Goal: Task Accomplishment & Management: Manage account settings

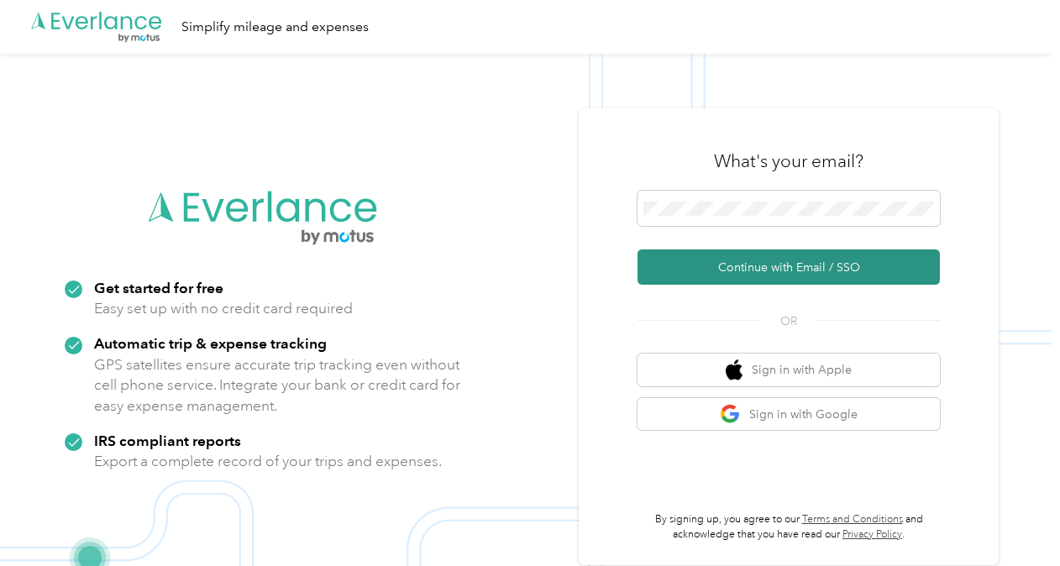
click at [690, 264] on button "Continue with Email / SSO" at bounding box center [788, 266] width 302 height 35
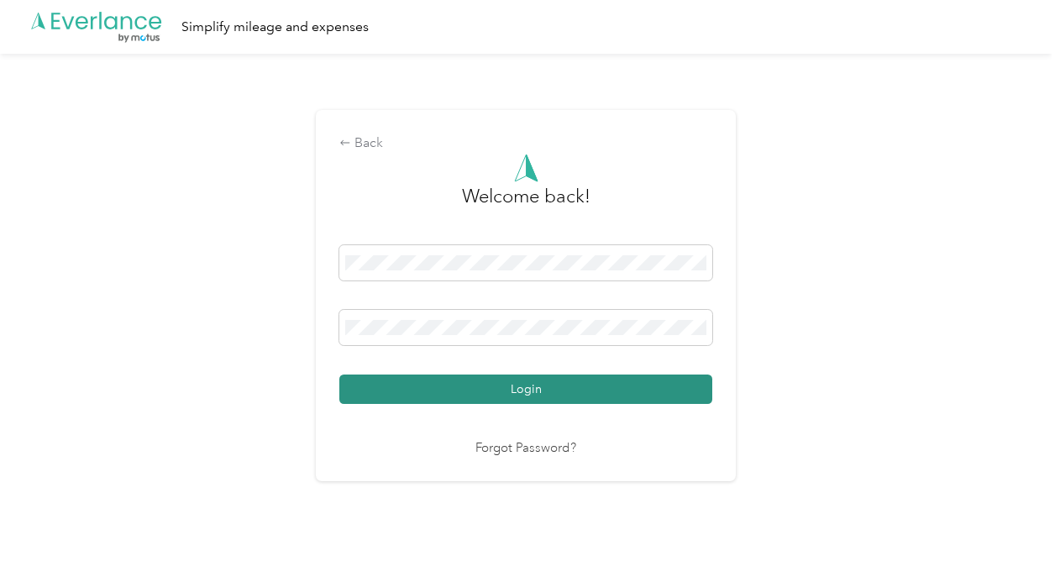
click at [514, 343] on button "Login" at bounding box center [525, 389] width 373 height 29
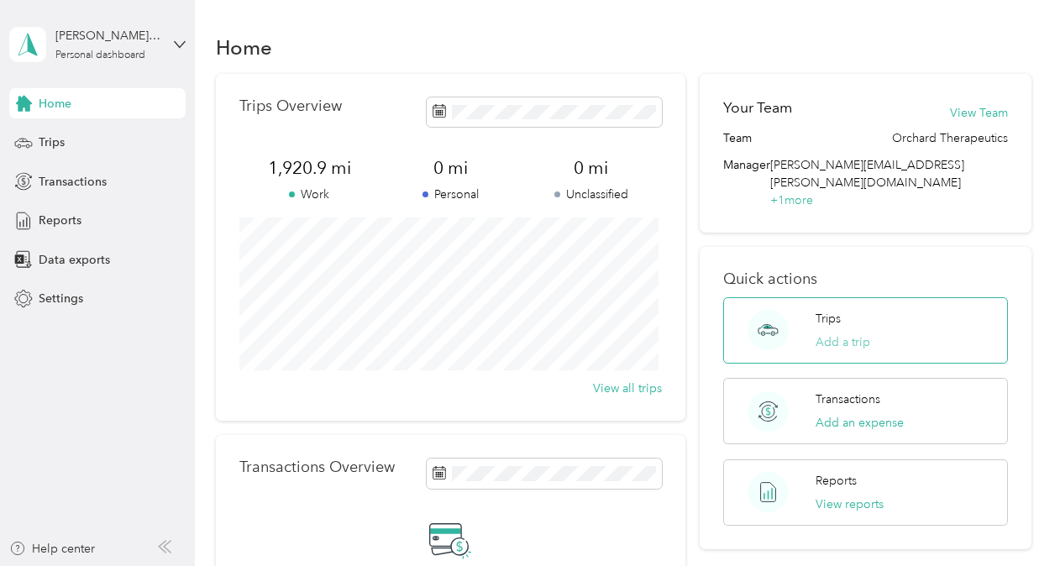
click at [690, 333] on button "Add a trip" at bounding box center [842, 342] width 55 height 18
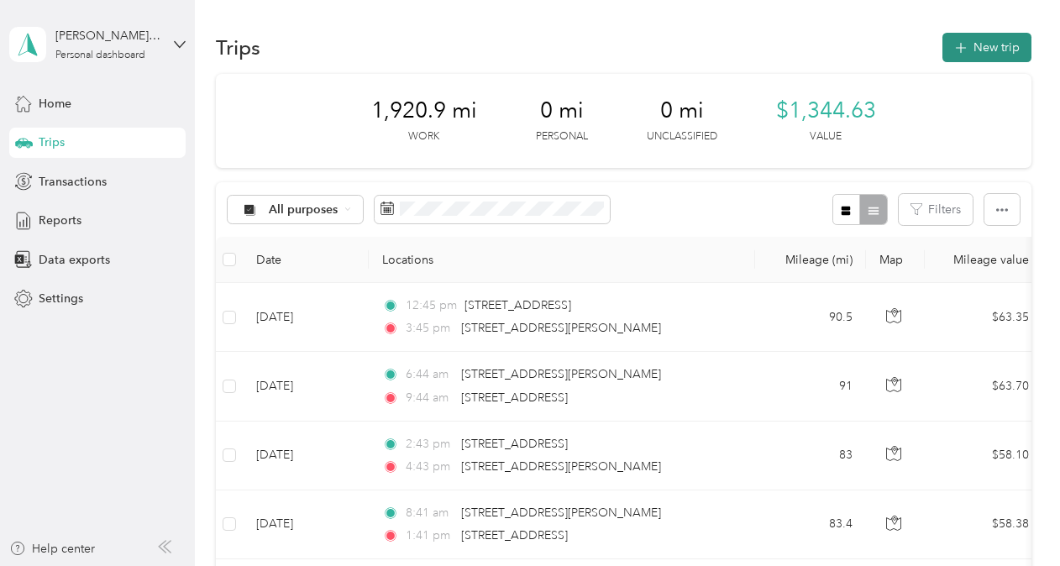
click at [690, 52] on button "New trip" at bounding box center [986, 47] width 89 height 29
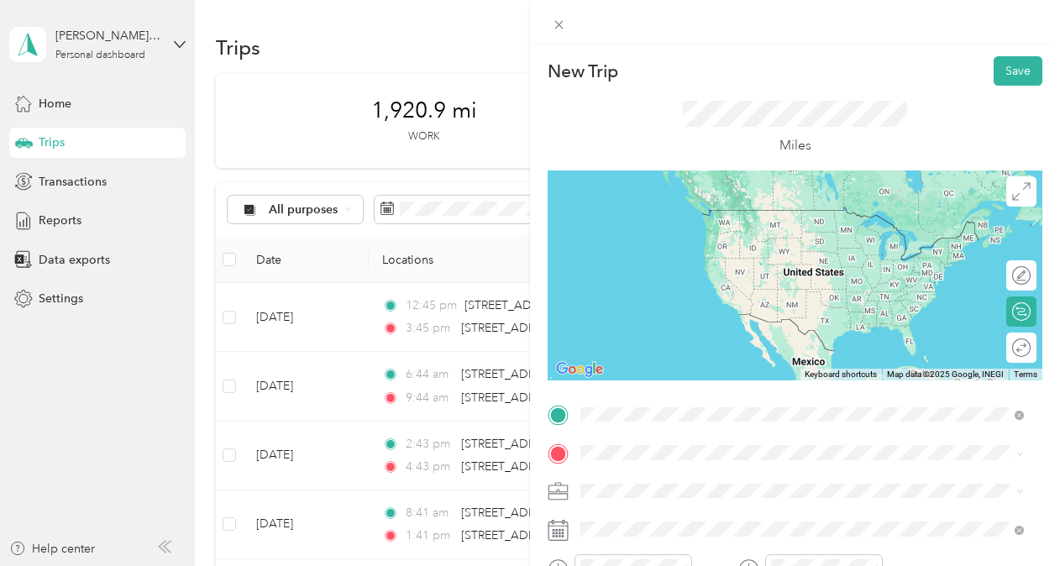
click at [671, 212] on span "[STREET_ADDRESS][PERSON_NAME][US_STATE]" at bounding box center [742, 209] width 261 height 15
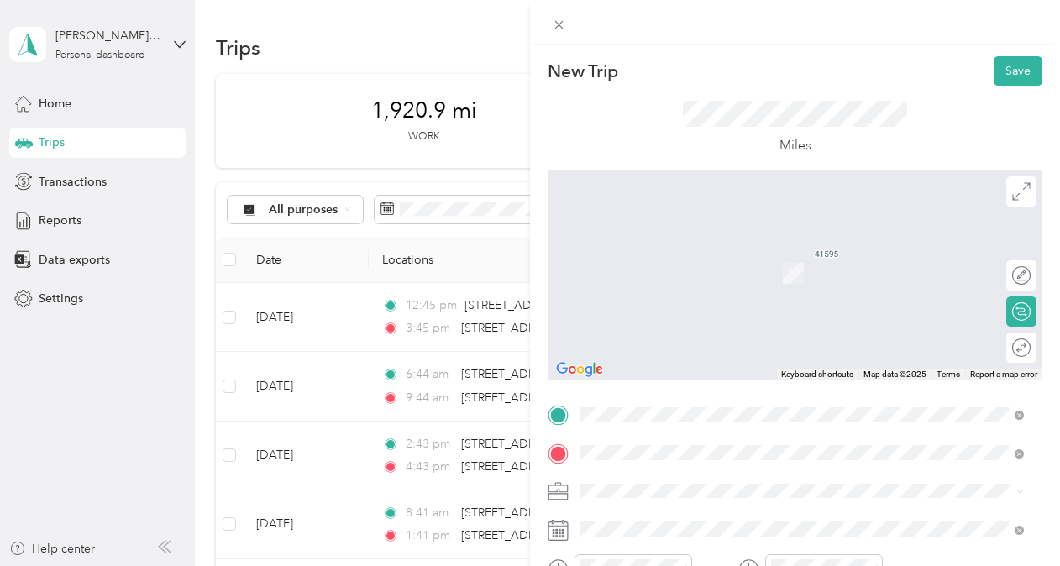
click at [690, 249] on span "[STREET_ADDRESS][US_STATE]" at bounding box center [696, 248] width 168 height 15
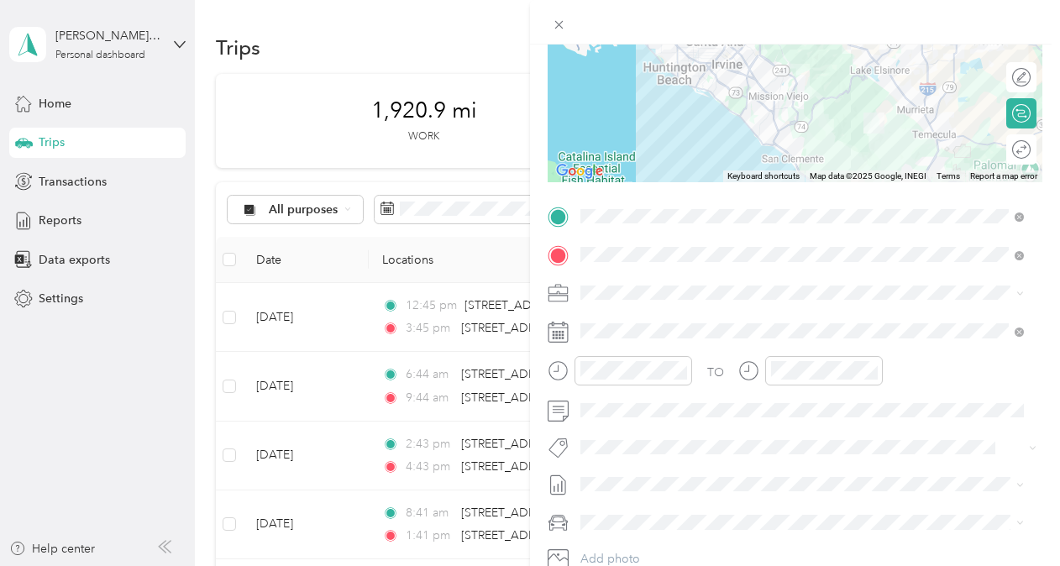
scroll to position [203, 0]
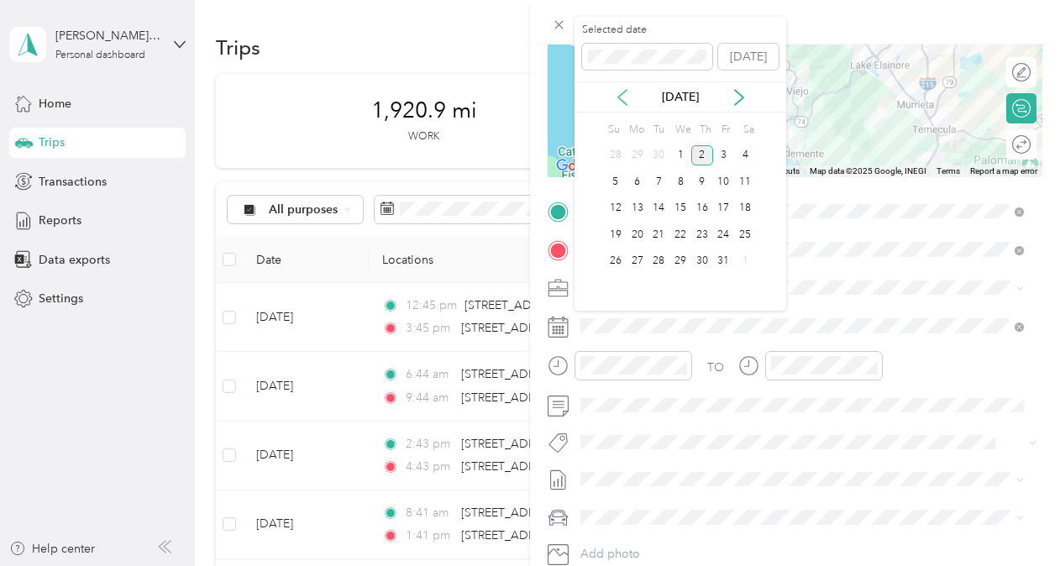
click at [625, 96] on icon at bounding box center [622, 97] width 17 height 17
click at [679, 153] on div "3" at bounding box center [680, 155] width 22 height 21
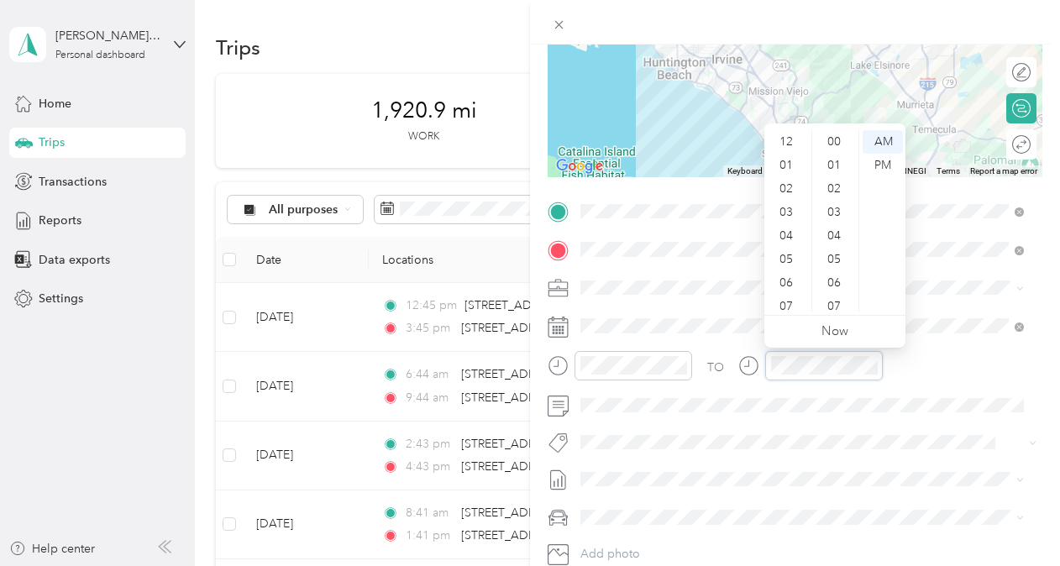
scroll to position [101, 0]
click at [690, 298] on div "11" at bounding box center [788, 300] width 40 height 24
click at [690, 301] on div "55" at bounding box center [835, 307] width 40 height 24
click at [690, 144] on div "AM" at bounding box center [883, 142] width 40 height 24
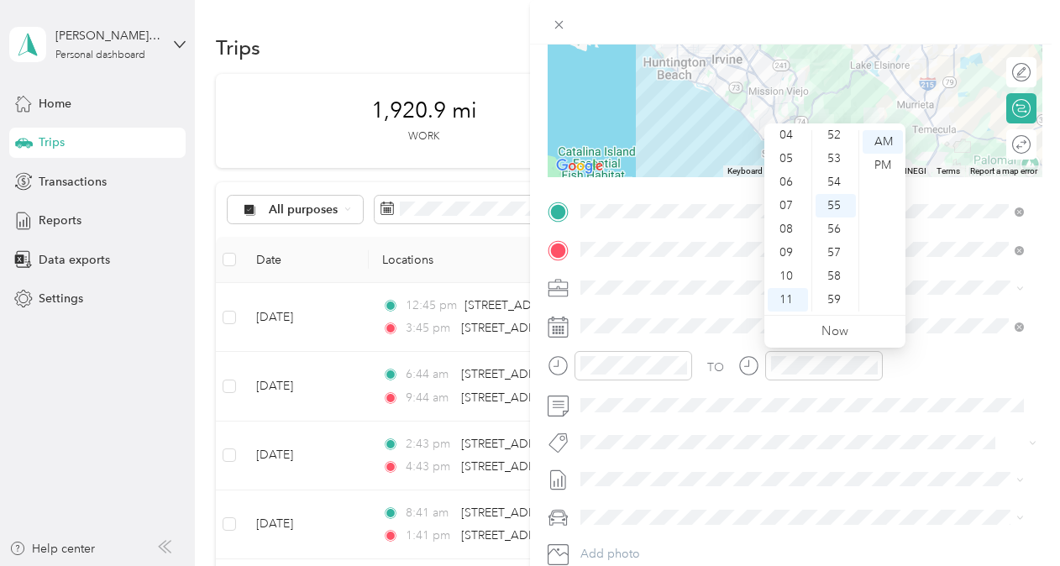
click at [690, 295] on span at bounding box center [808, 288] width 468 height 27
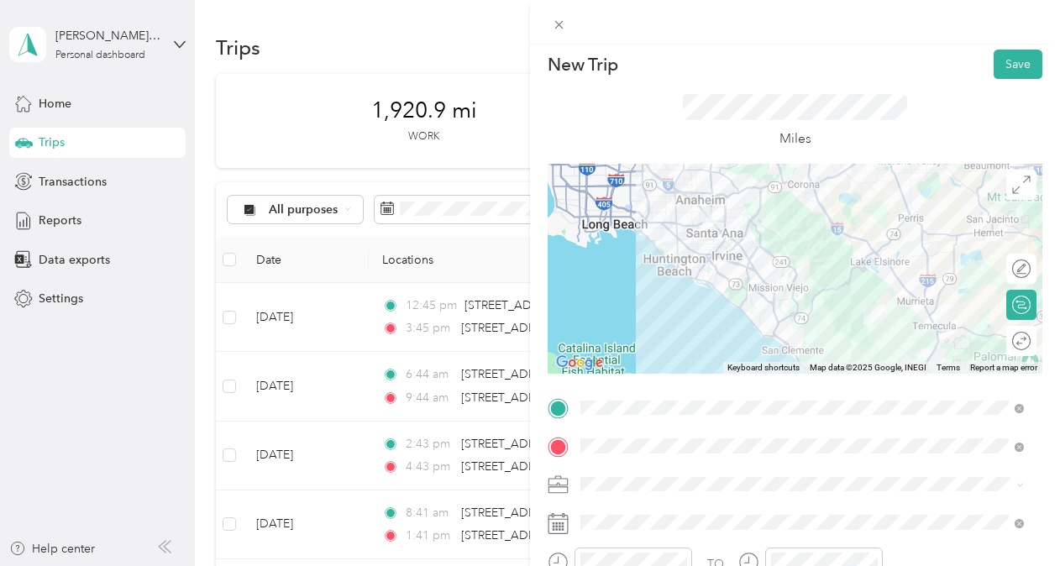
scroll to position [0, 0]
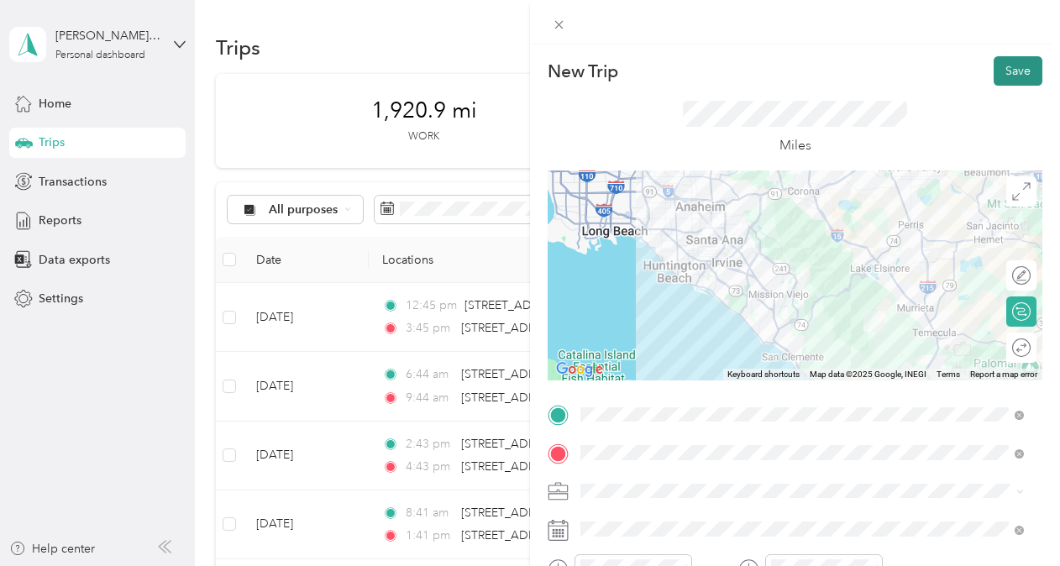
click at [690, 69] on button "Save" at bounding box center [1018, 70] width 49 height 29
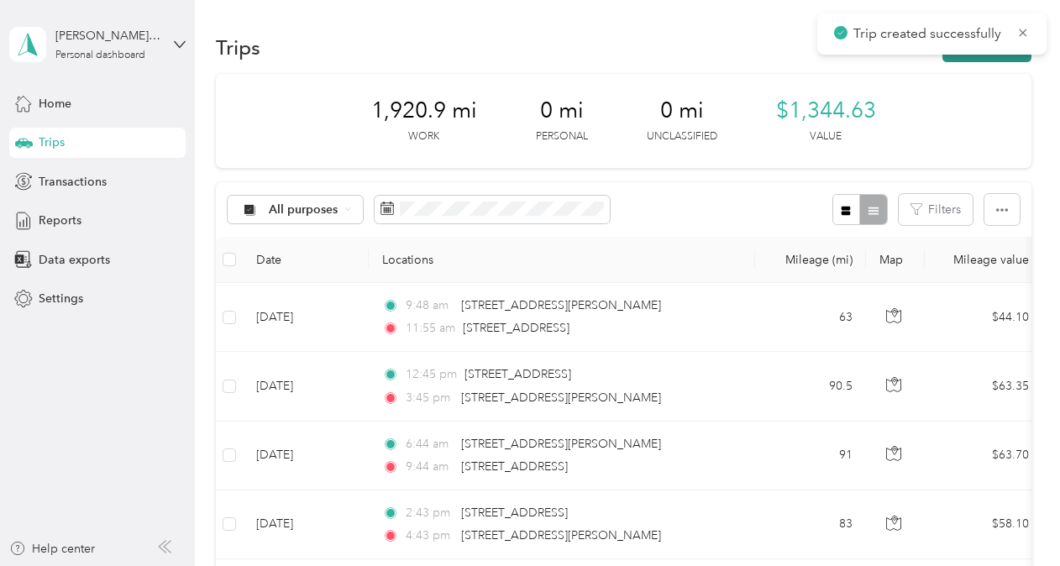
click at [690, 57] on button "New trip" at bounding box center [986, 47] width 89 height 29
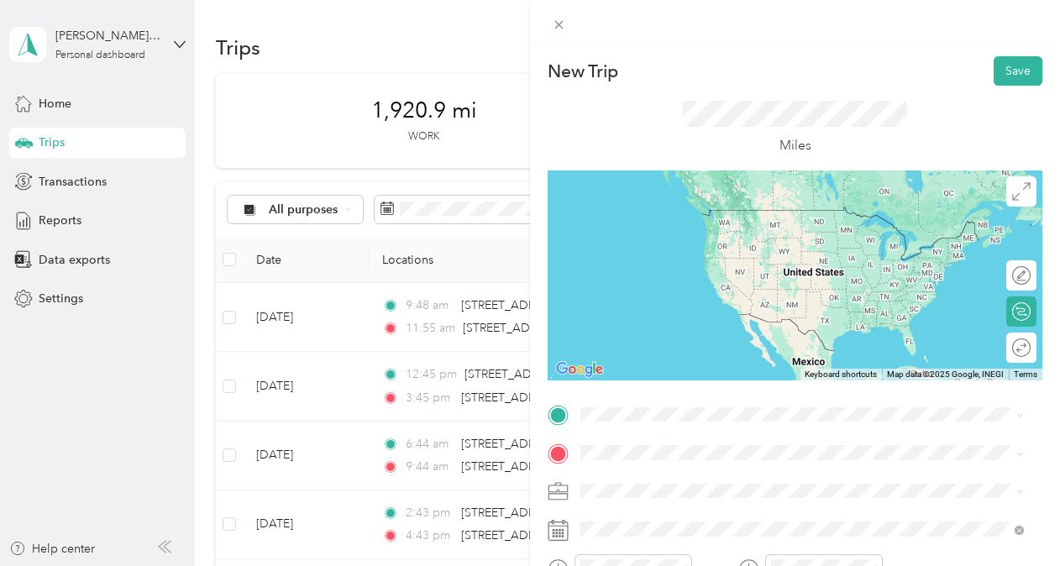
click at [669, 216] on span "[STREET_ADDRESS][US_STATE]" at bounding box center [696, 208] width 168 height 15
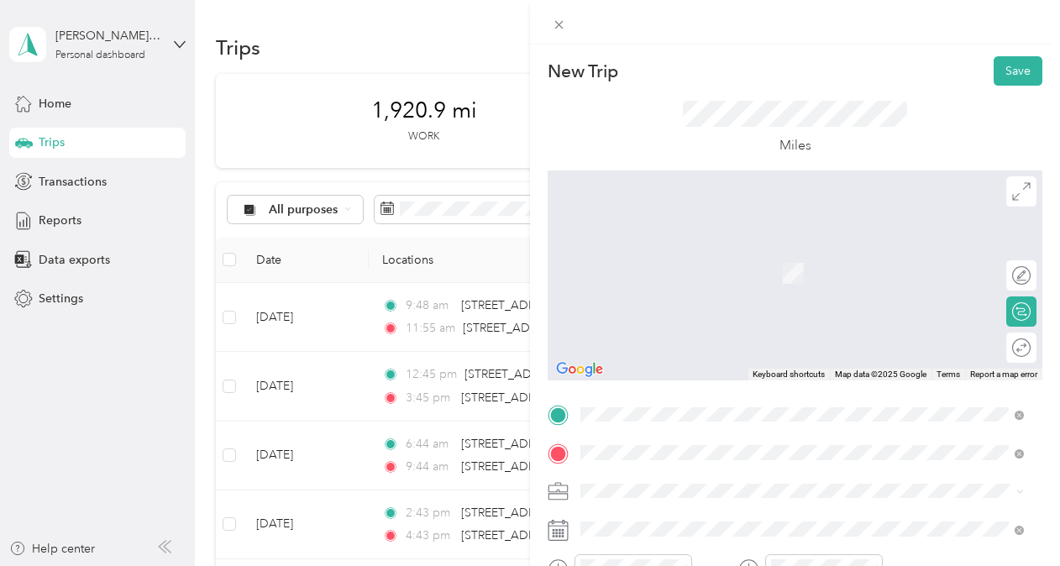
click at [690, 343] on span at bounding box center [808, 491] width 468 height 27
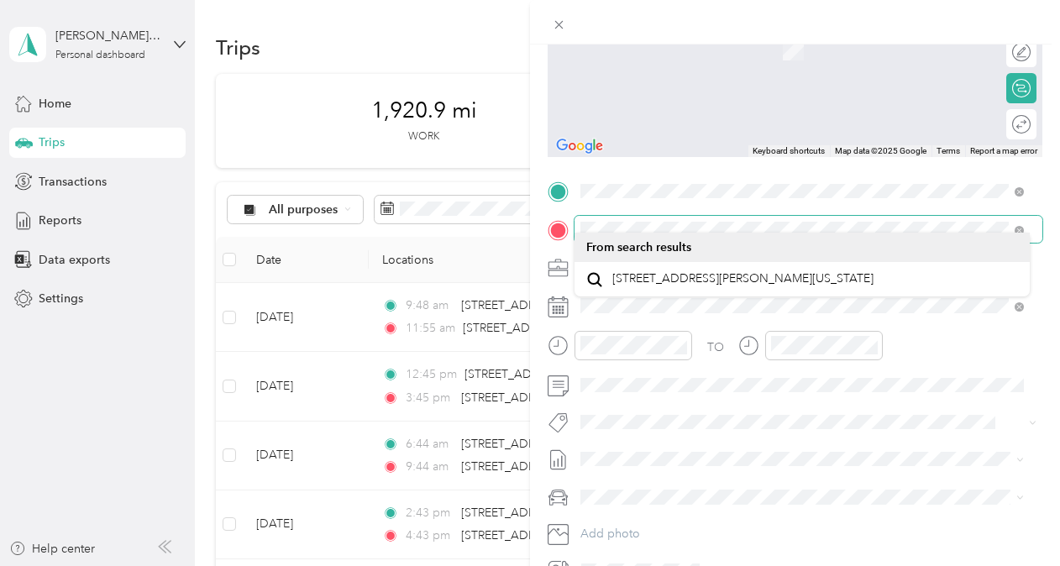
scroll to position [252, 0]
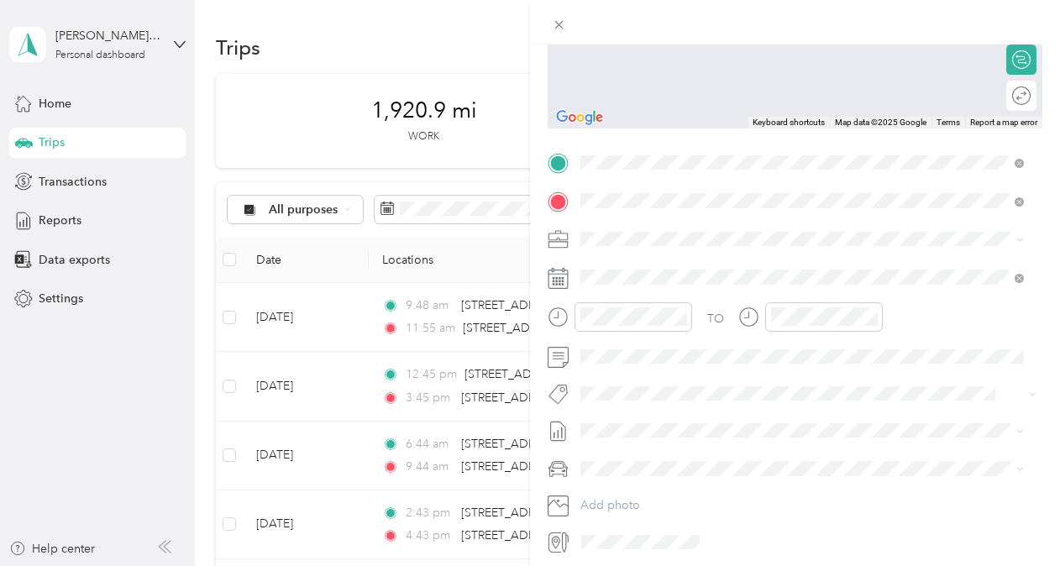
click at [690, 263] on span "[STREET_ADDRESS][PERSON_NAME][US_STATE]" at bounding box center [742, 261] width 261 height 15
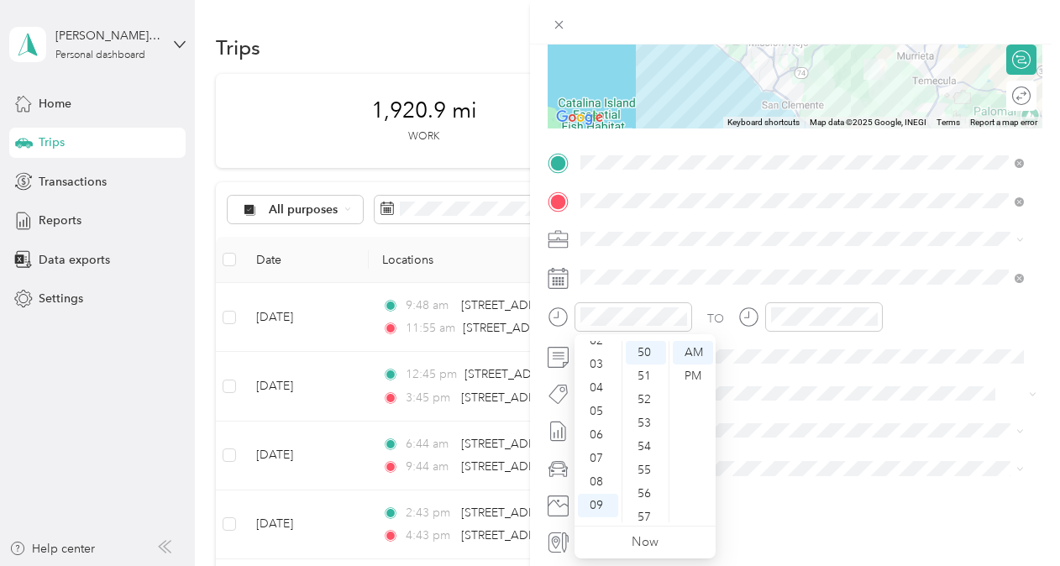
scroll to position [34, 0]
click at [603, 343] on div "03" at bounding box center [598, 390] width 40 height 24
drag, startPoint x: 603, startPoint y: 392, endPoint x: 693, endPoint y: 373, distance: 91.9
click at [690, 343] on div "PM" at bounding box center [693, 376] width 40 height 24
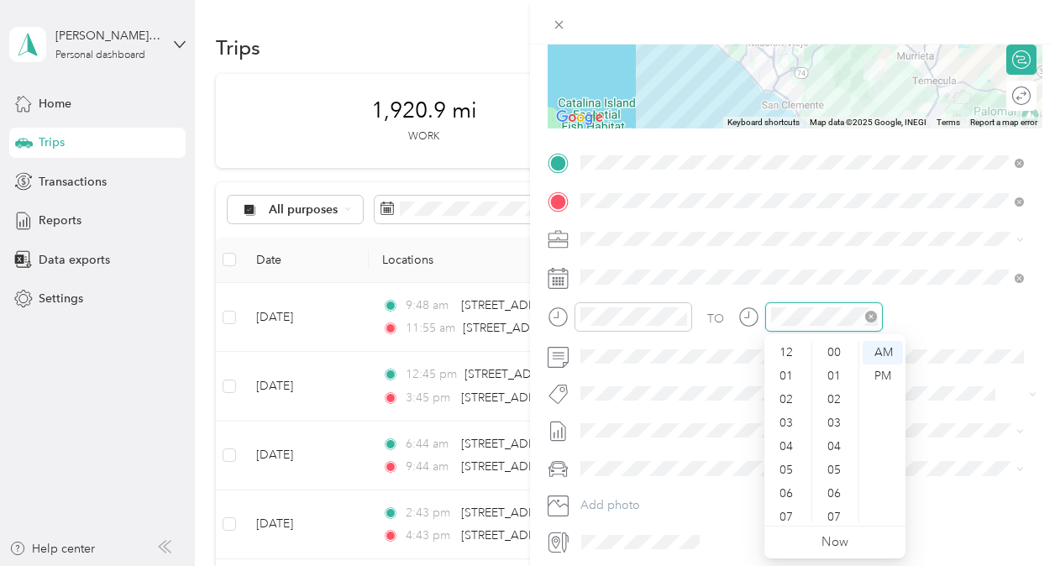
scroll to position [101, 0]
click at [690, 343] on div "04" at bounding box center [788, 346] width 40 height 24
click at [690, 343] on div "PM" at bounding box center [883, 376] width 40 height 24
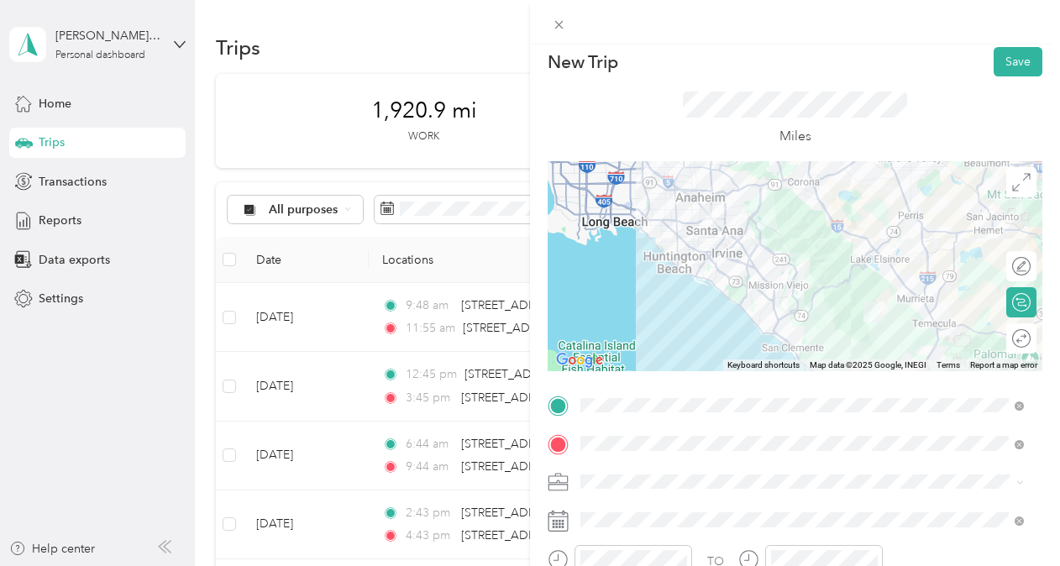
scroll to position [0, 0]
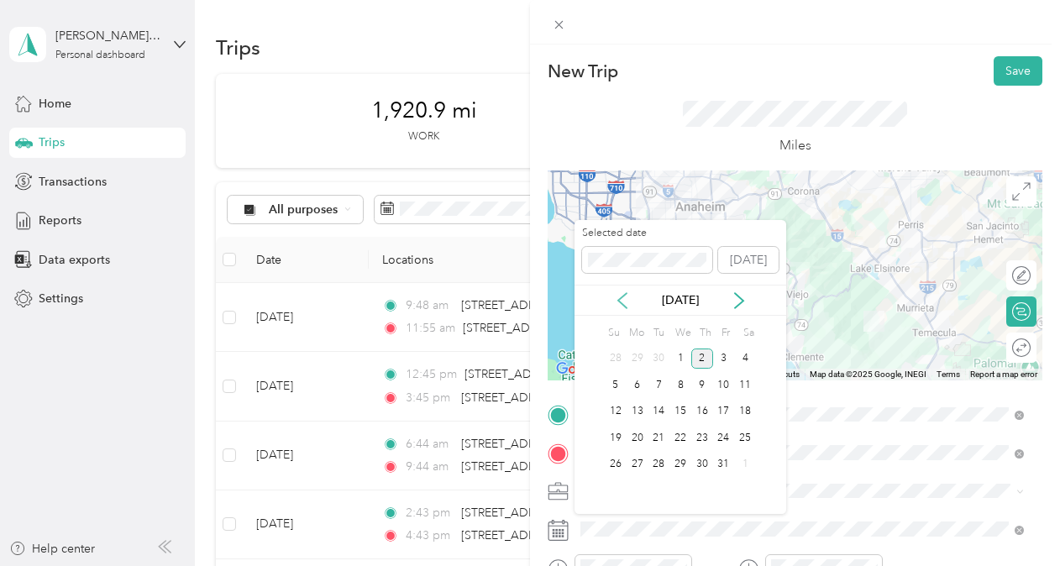
click at [623, 296] on icon at bounding box center [622, 300] width 8 height 15
click at [681, 343] on div "3" at bounding box center [680, 359] width 22 height 21
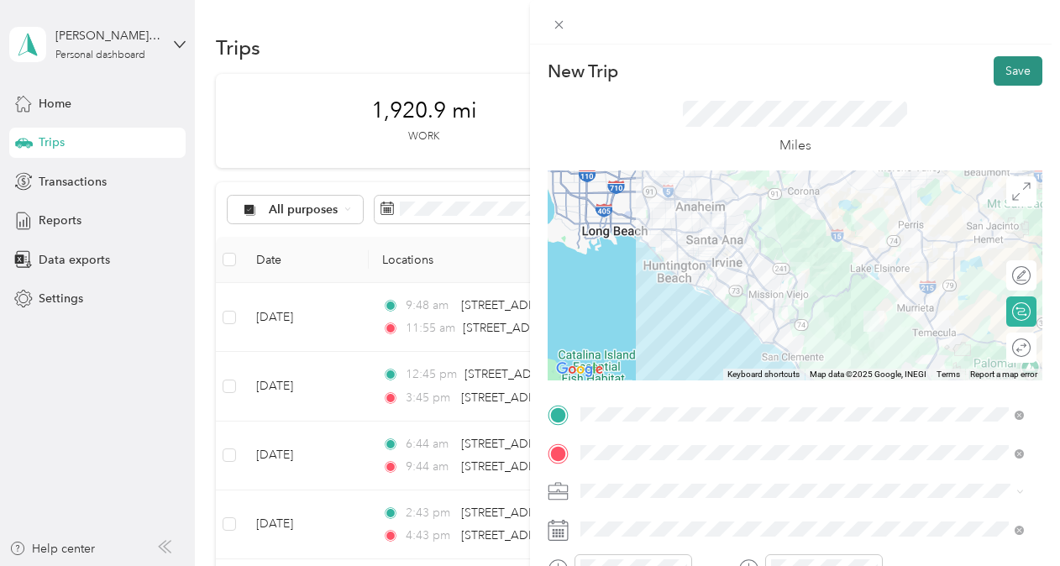
click at [690, 69] on button "Save" at bounding box center [1018, 70] width 49 height 29
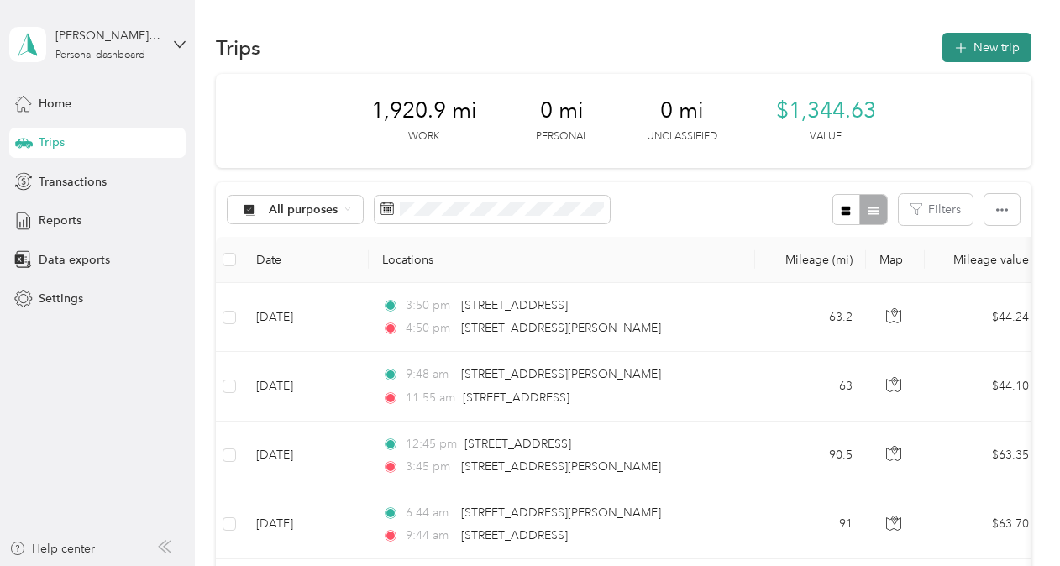
click at [690, 52] on button "New trip" at bounding box center [986, 47] width 89 height 29
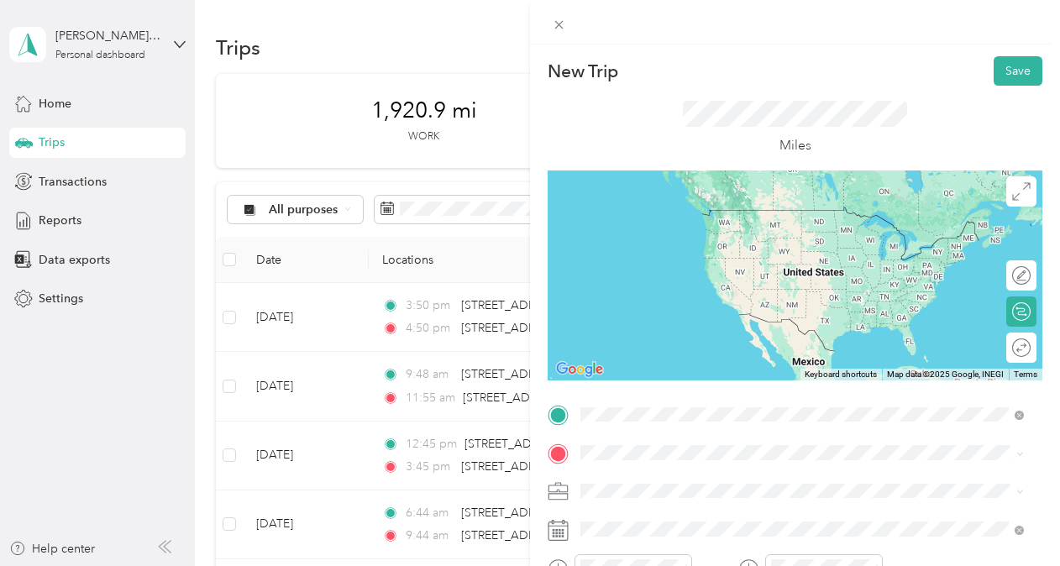
click at [690, 215] on span "[STREET_ADDRESS][PERSON_NAME][US_STATE]" at bounding box center [742, 209] width 261 height 15
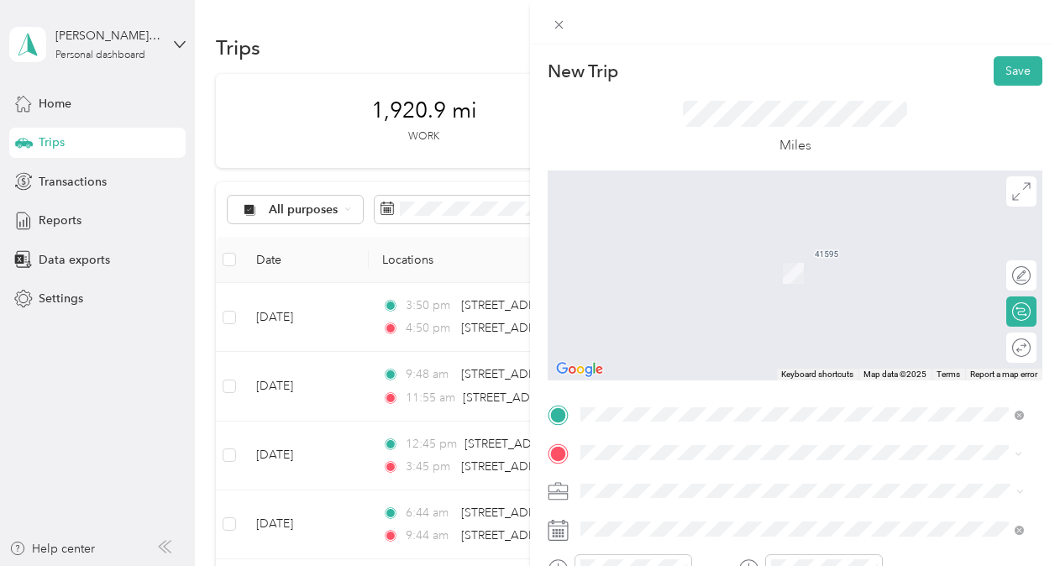
click at [690, 260] on div "[STREET_ADDRESS][US_STATE]" at bounding box center [802, 249] width 432 height 23
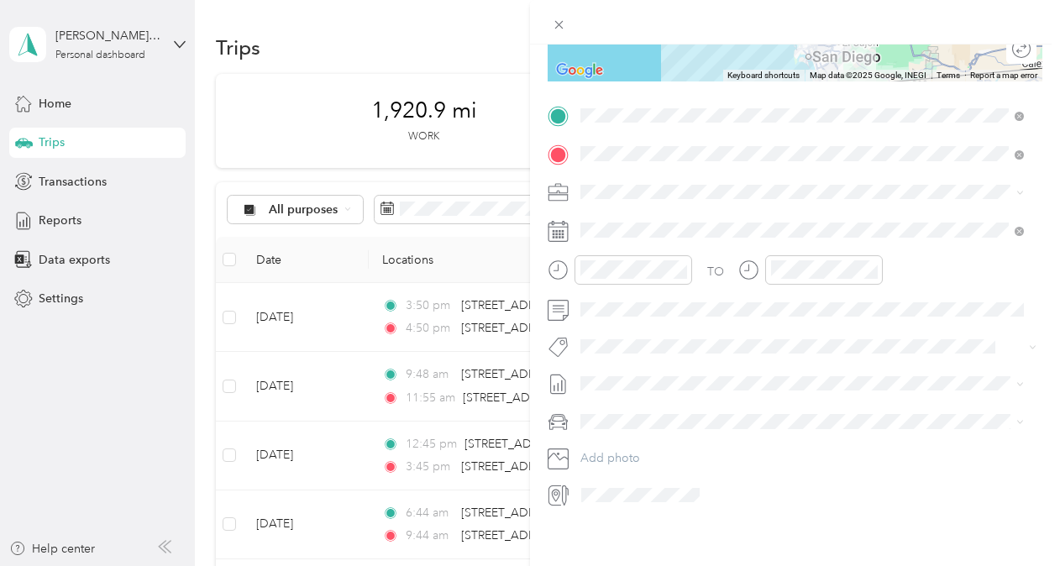
scroll to position [301, 0]
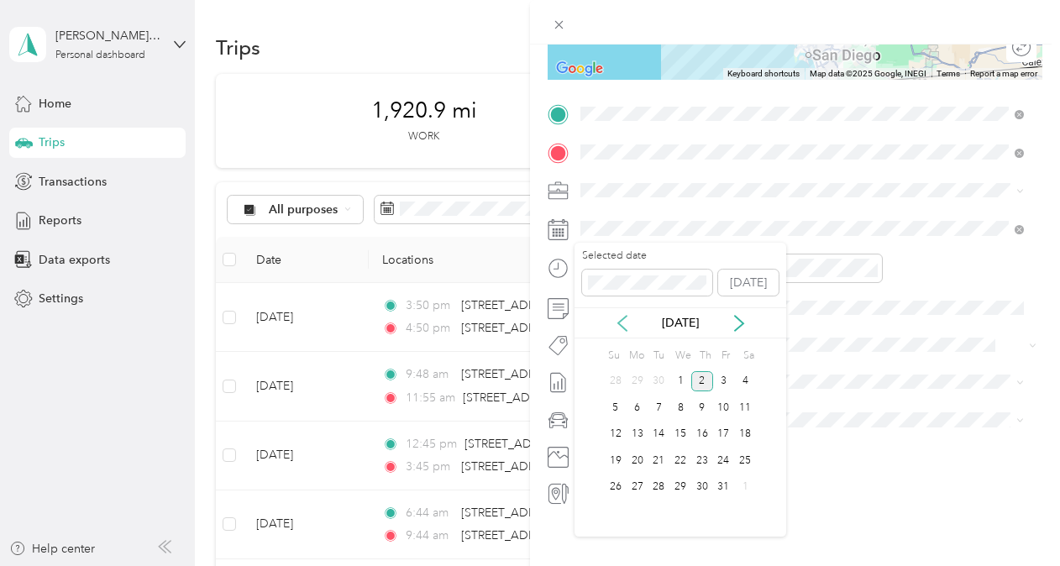
click at [621, 320] on icon at bounding box center [622, 323] width 8 height 15
click at [690, 343] on div "11" at bounding box center [702, 407] width 22 height 21
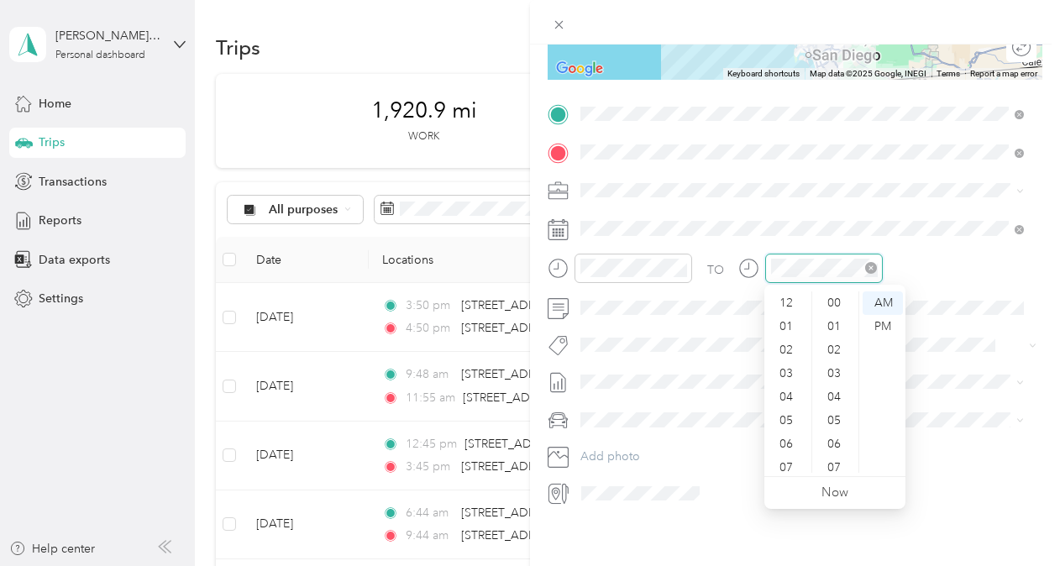
scroll to position [101, 0]
drag, startPoint x: 789, startPoint y: 442, endPoint x: 800, endPoint y: 433, distance: 13.8
click at [690, 343] on div "10" at bounding box center [788, 438] width 40 height 24
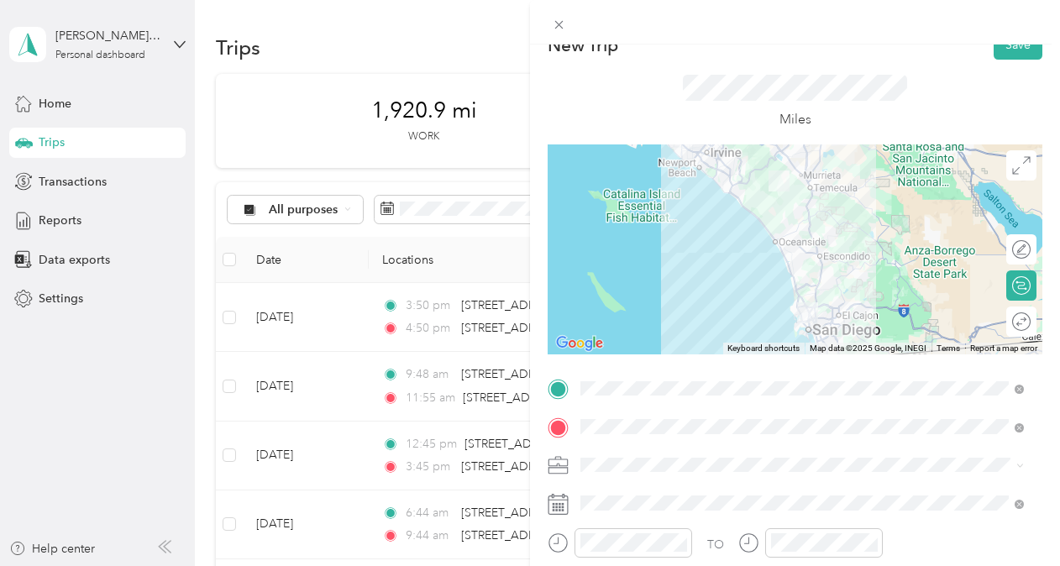
scroll to position [0, 0]
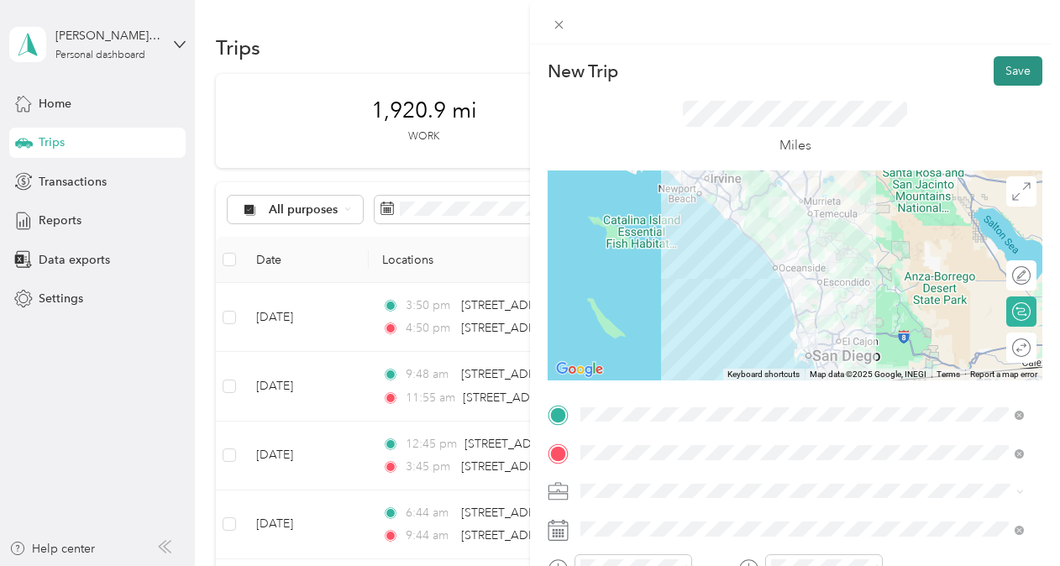
click at [690, 67] on button "Save" at bounding box center [1018, 70] width 49 height 29
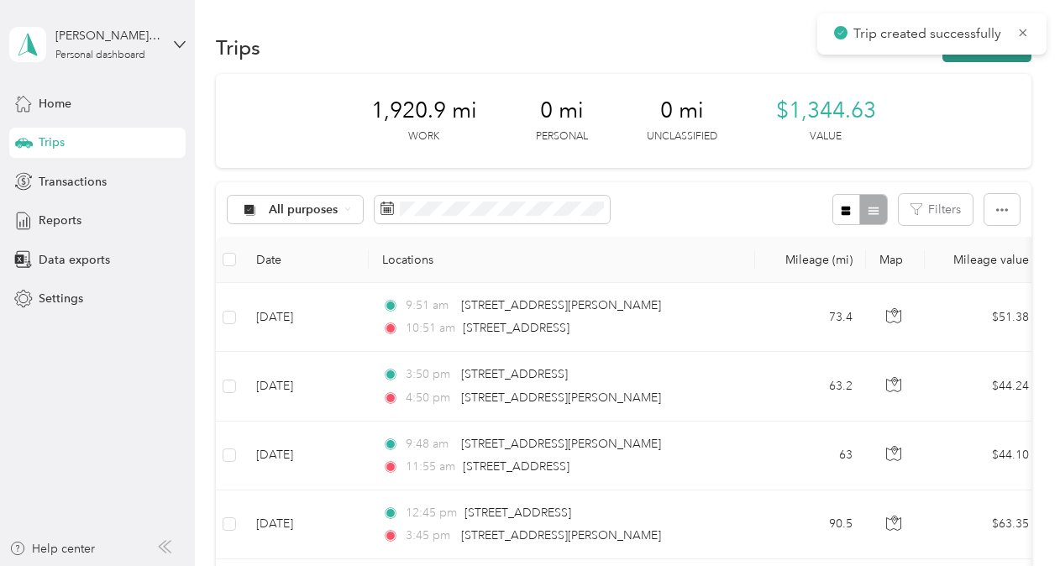
click at [690, 60] on button "New trip" at bounding box center [986, 47] width 89 height 29
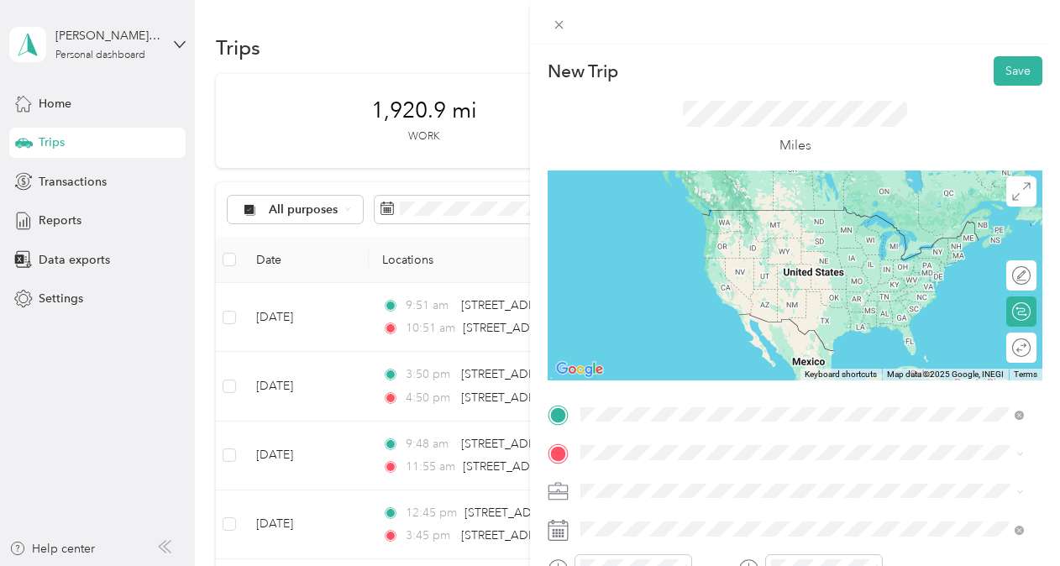
click at [674, 218] on span "[STREET_ADDRESS][US_STATE]" at bounding box center [696, 209] width 168 height 15
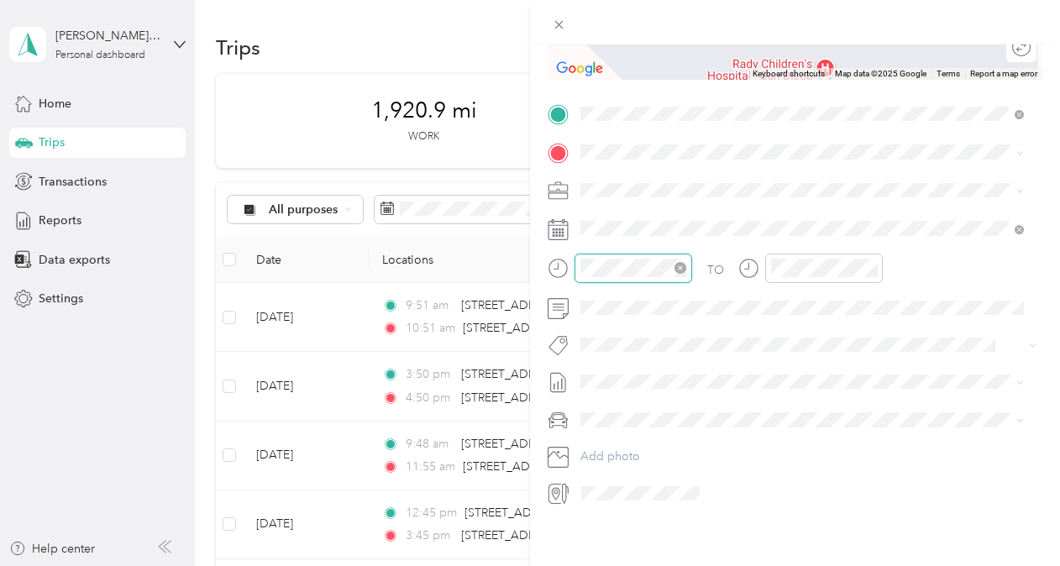
scroll to position [101, 0]
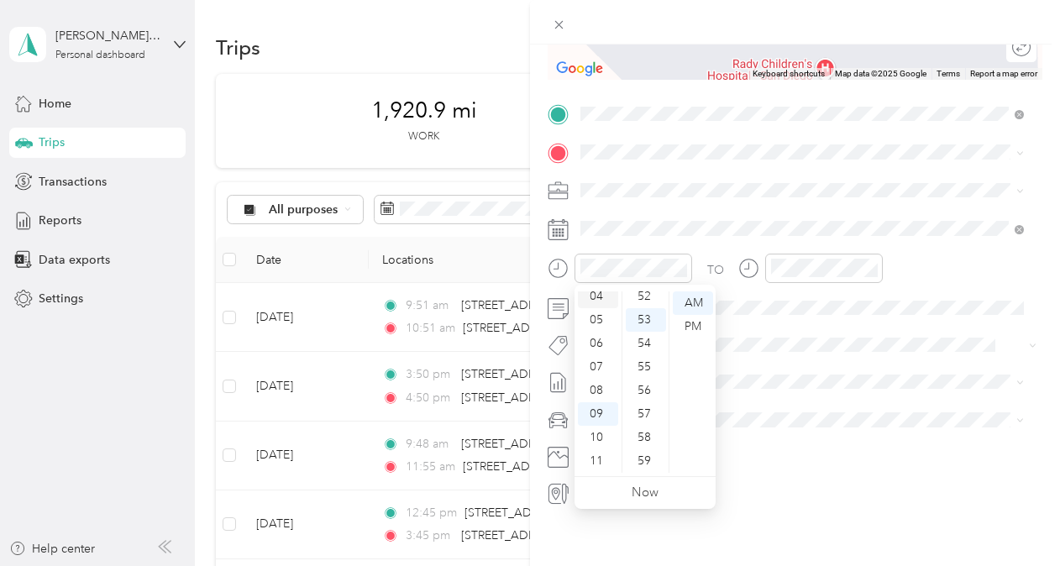
click at [603, 295] on div "04" at bounding box center [598, 297] width 40 height 24
click at [688, 319] on div "PM" at bounding box center [693, 327] width 40 height 24
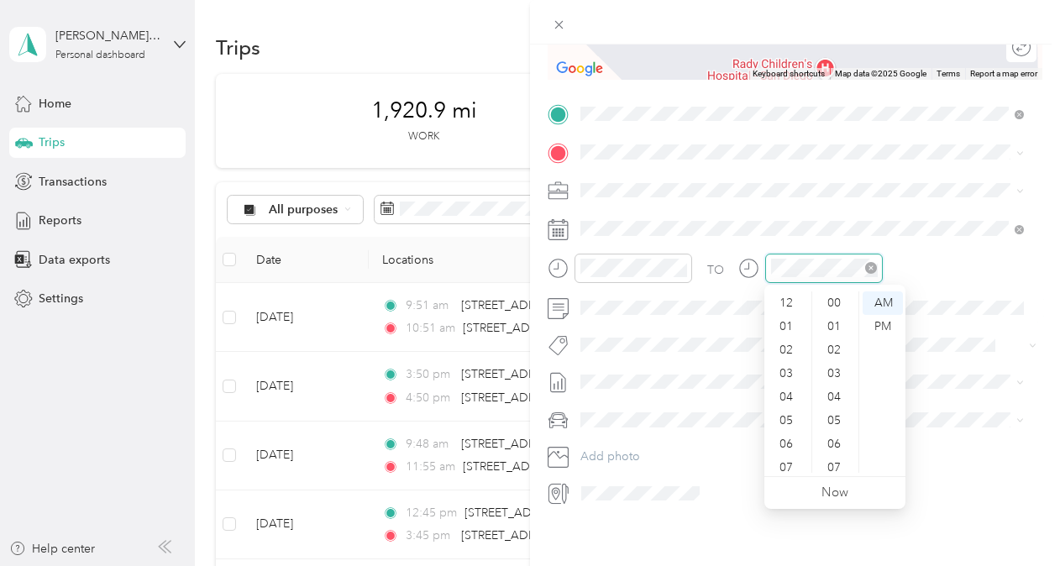
scroll to position [1230, 0]
click at [690, 324] on div "05" at bounding box center [788, 320] width 40 height 24
click at [690, 332] on div "PM" at bounding box center [883, 327] width 40 height 24
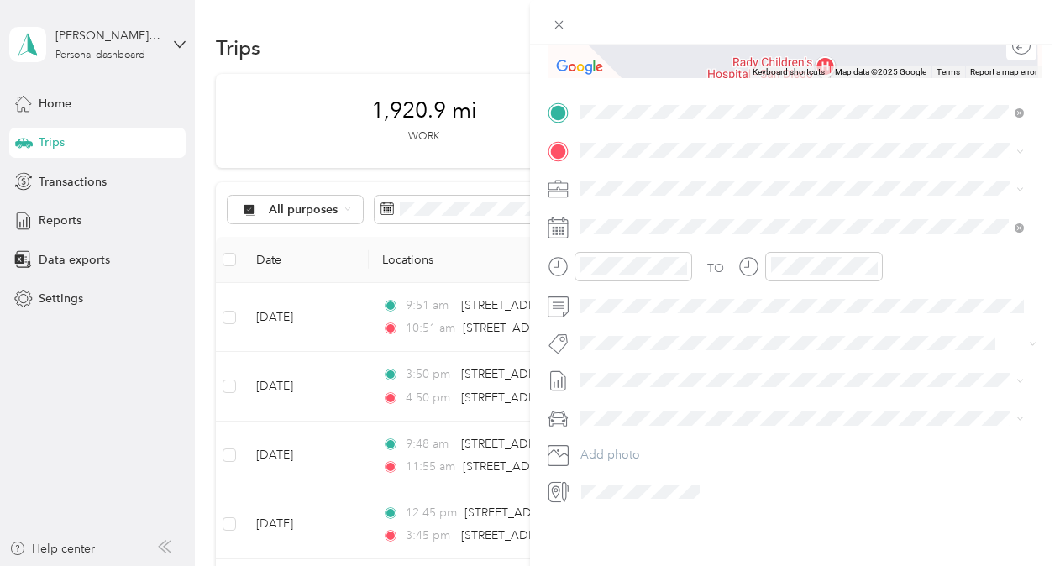
scroll to position [315, 0]
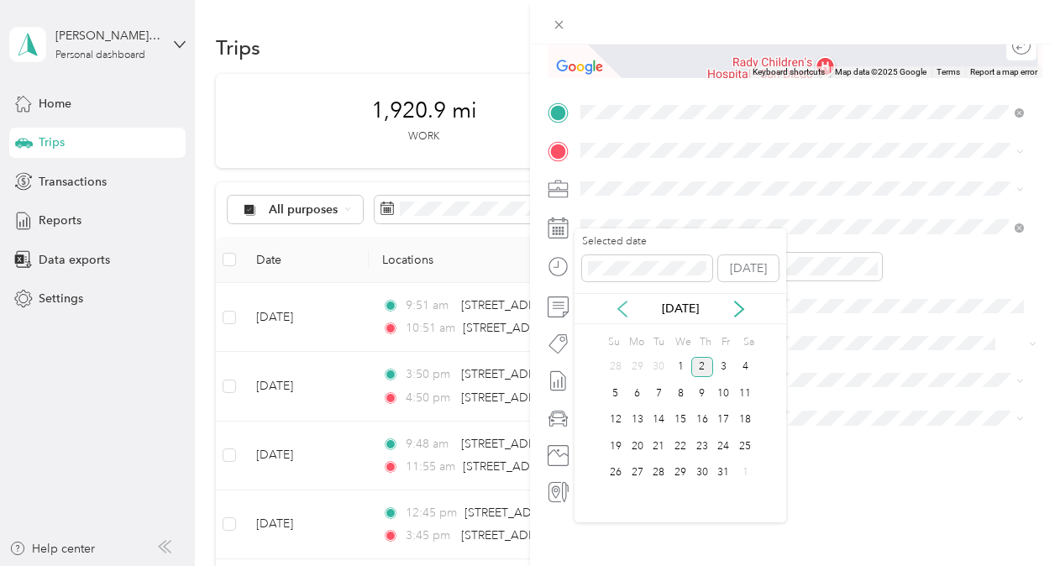
click at [624, 307] on icon at bounding box center [622, 309] width 17 height 17
drag, startPoint x: 702, startPoint y: 395, endPoint x: 714, endPoint y: 393, distance: 11.9
click at [690, 343] on div "11" at bounding box center [702, 393] width 22 height 21
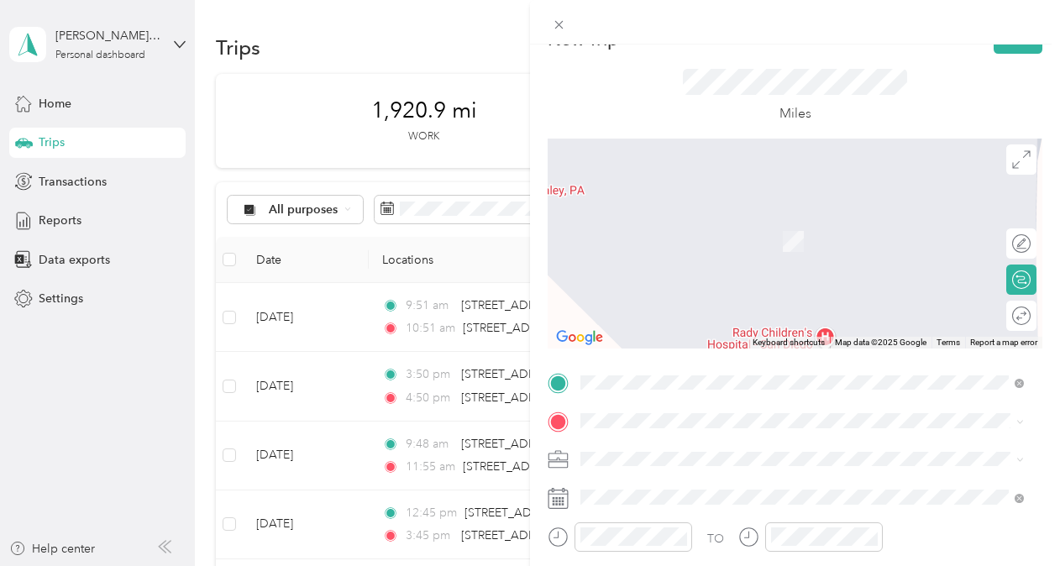
scroll to position [0, 0]
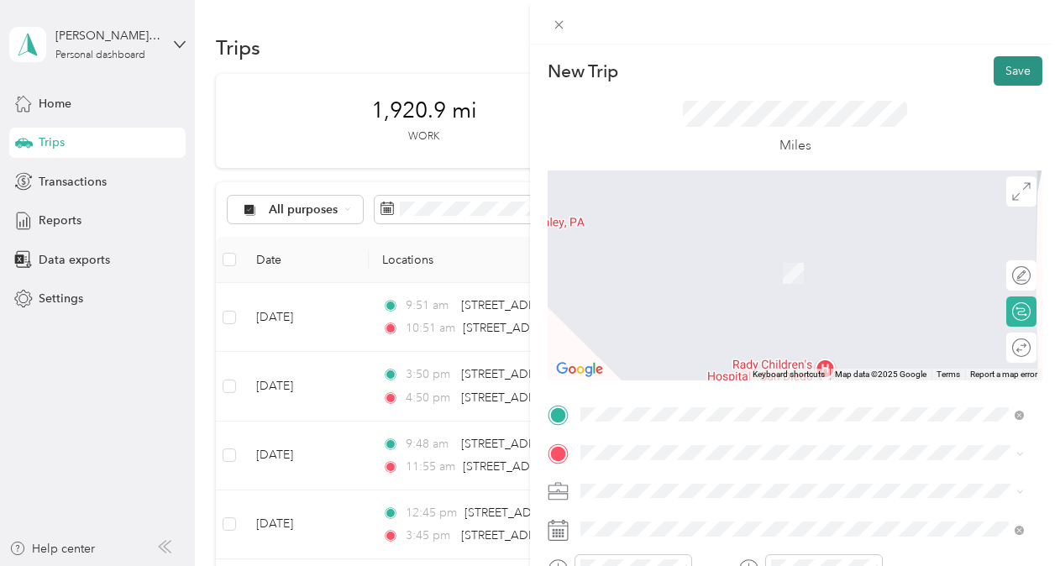
click at [690, 68] on button "Save" at bounding box center [1018, 70] width 49 height 29
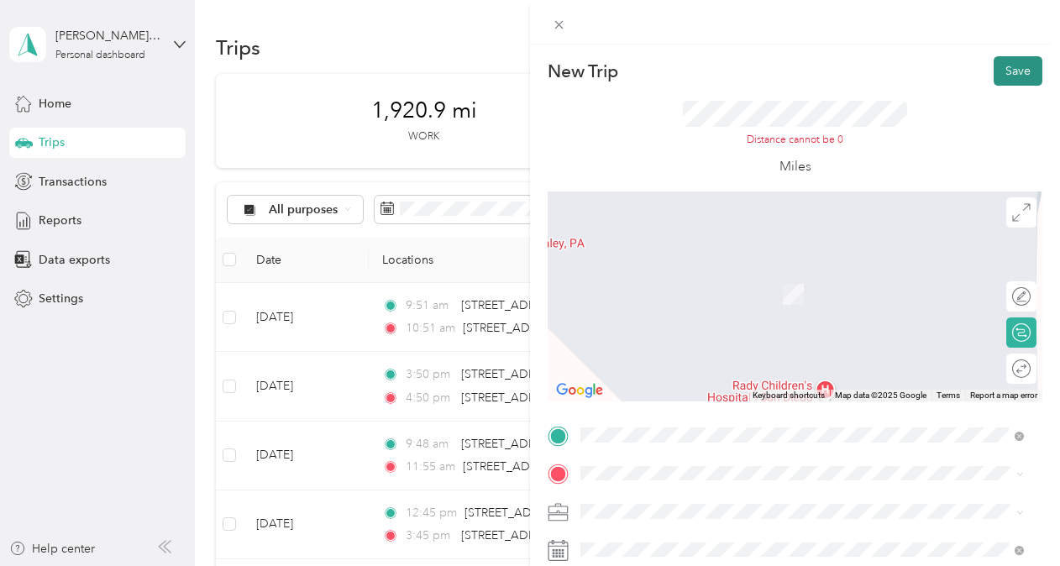
click at [690, 66] on button "Save" at bounding box center [1018, 70] width 49 height 29
click at [690, 75] on button "Save" at bounding box center [1018, 70] width 49 height 29
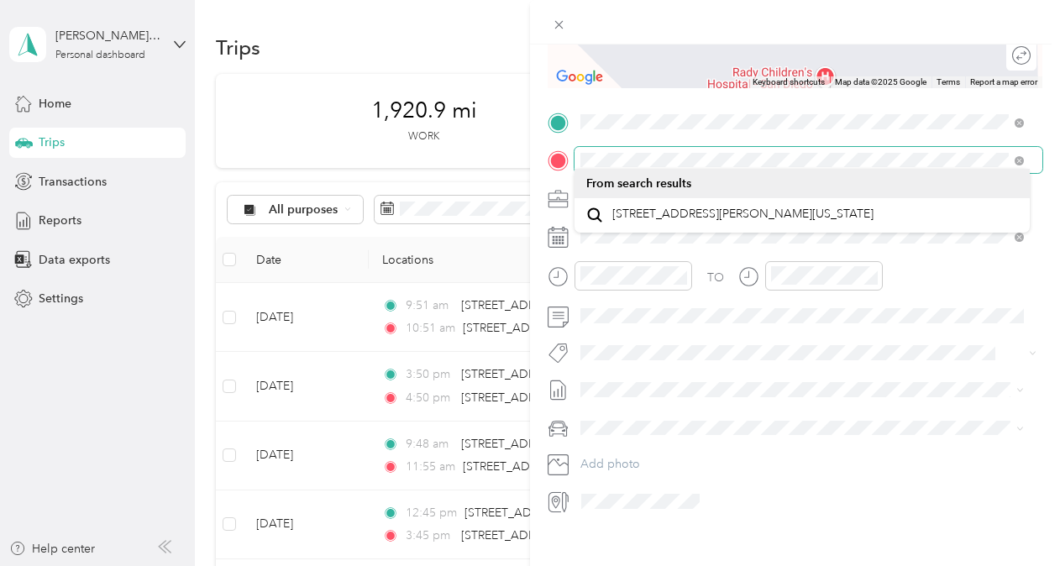
scroll to position [335, 0]
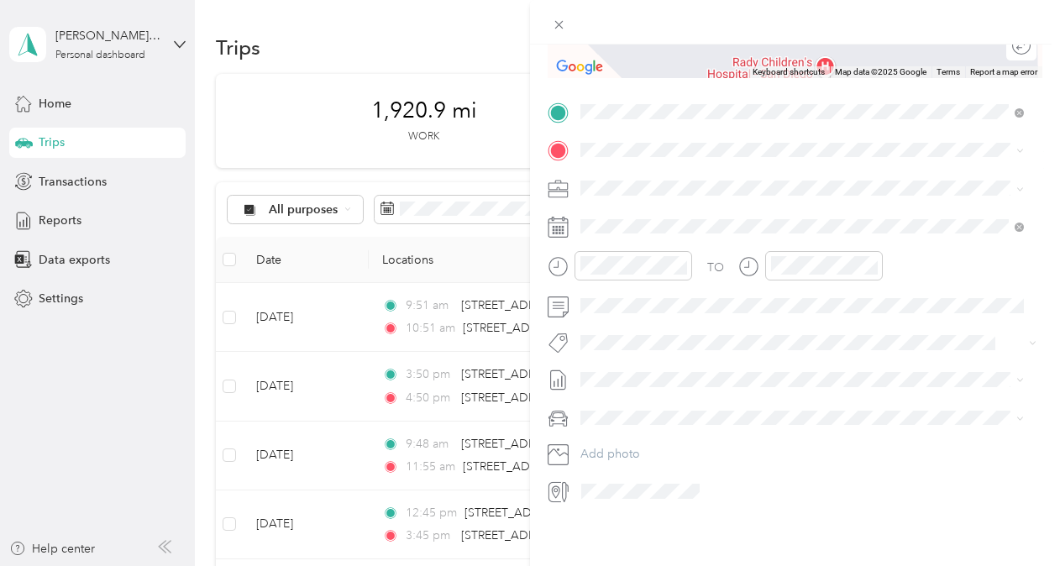
click at [690, 343] on div "New Trip Save This trip cannot be edited because it is either under review, app…" at bounding box center [795, 328] width 530 height 566
click at [670, 206] on span "[STREET_ADDRESS][PERSON_NAME][US_STATE]" at bounding box center [742, 198] width 261 height 15
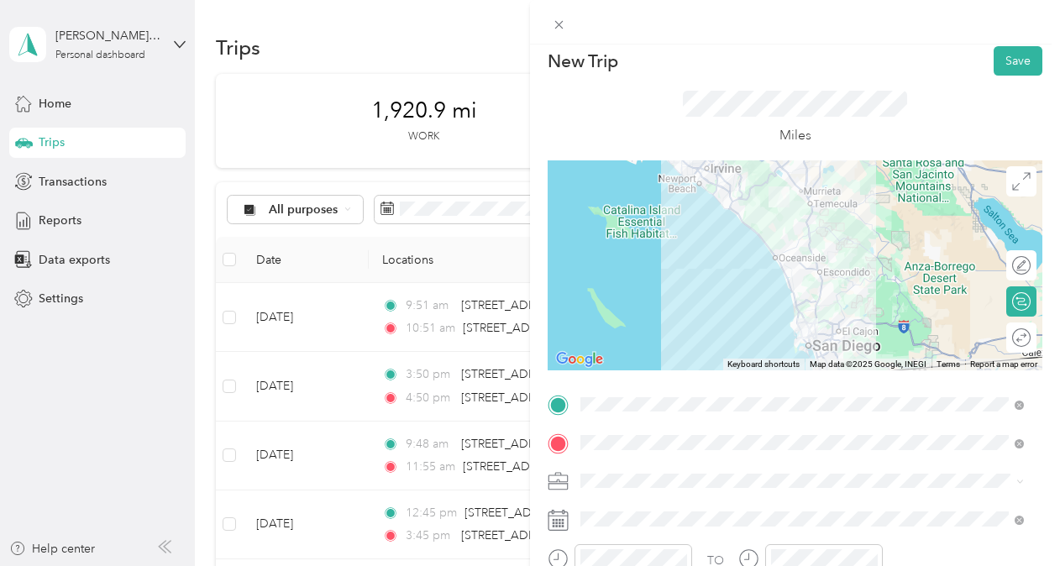
scroll to position [0, 0]
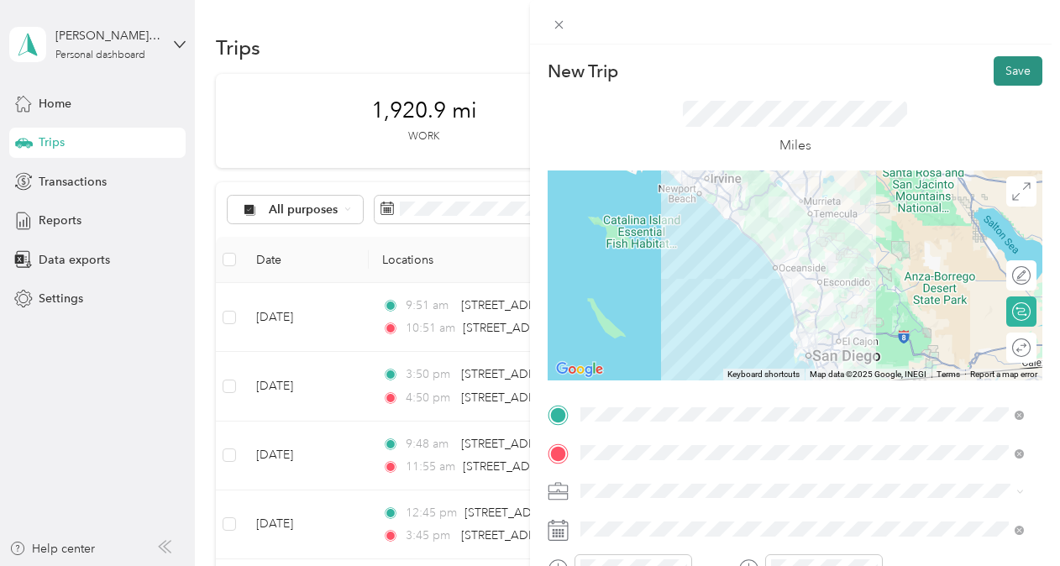
click at [690, 75] on button "Save" at bounding box center [1018, 70] width 49 height 29
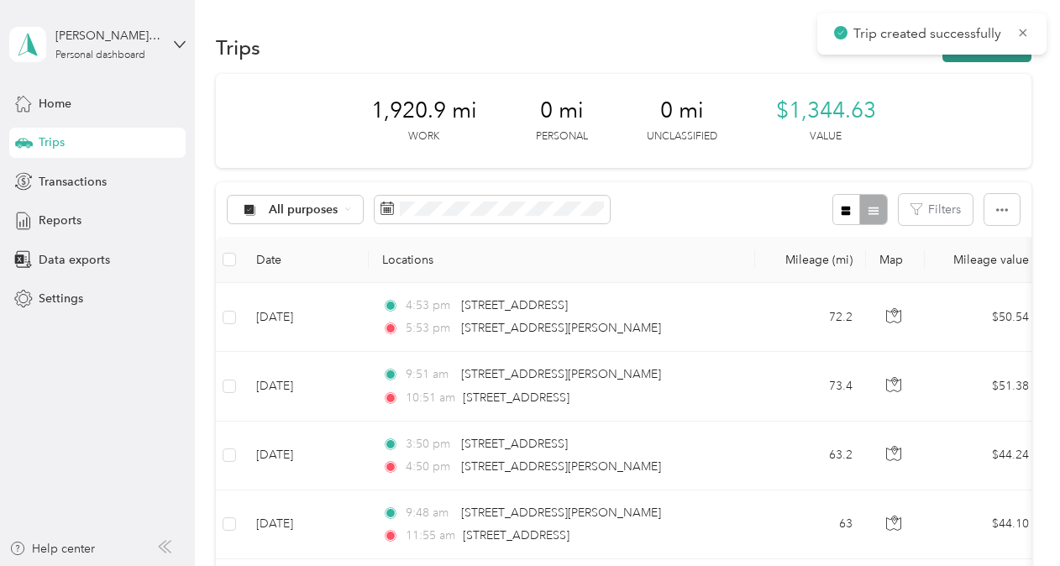
click at [690, 55] on button "New trip" at bounding box center [986, 47] width 89 height 29
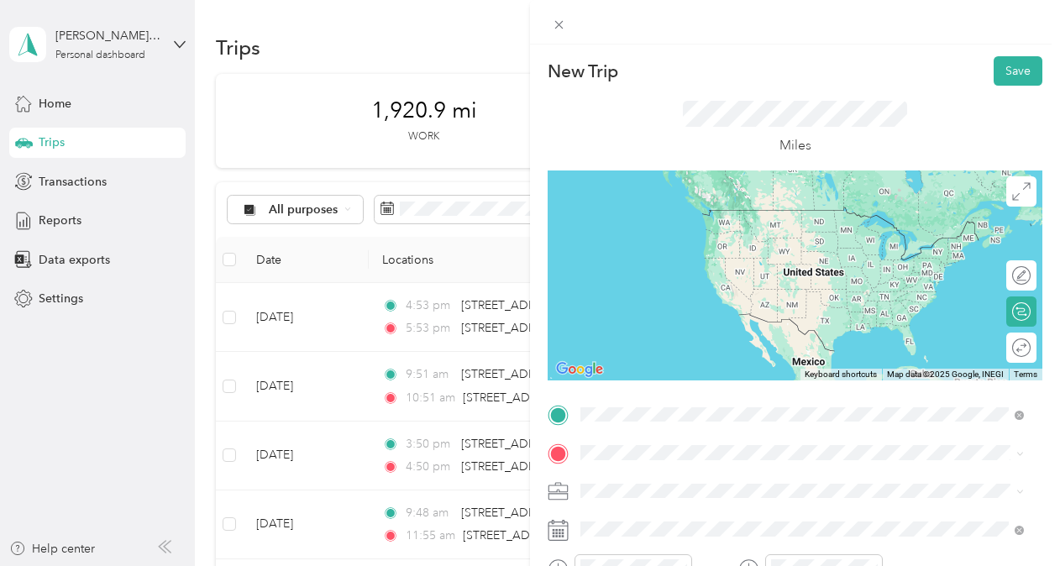
click at [690, 211] on span "[STREET_ADDRESS][PERSON_NAME][US_STATE]" at bounding box center [742, 209] width 261 height 15
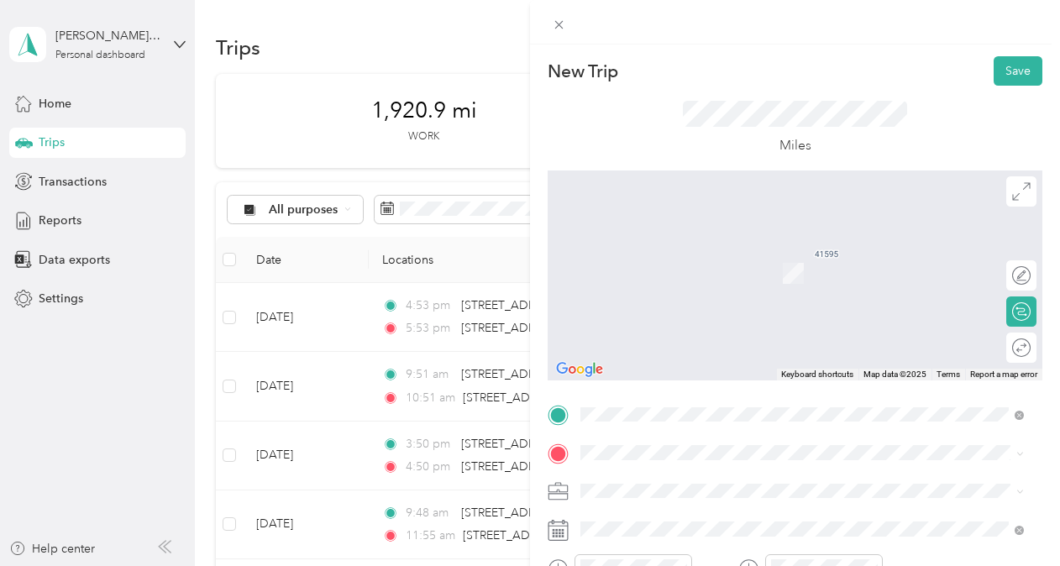
click at [690, 262] on li "[STREET_ADDRESS][US_STATE]" at bounding box center [801, 245] width 455 height 34
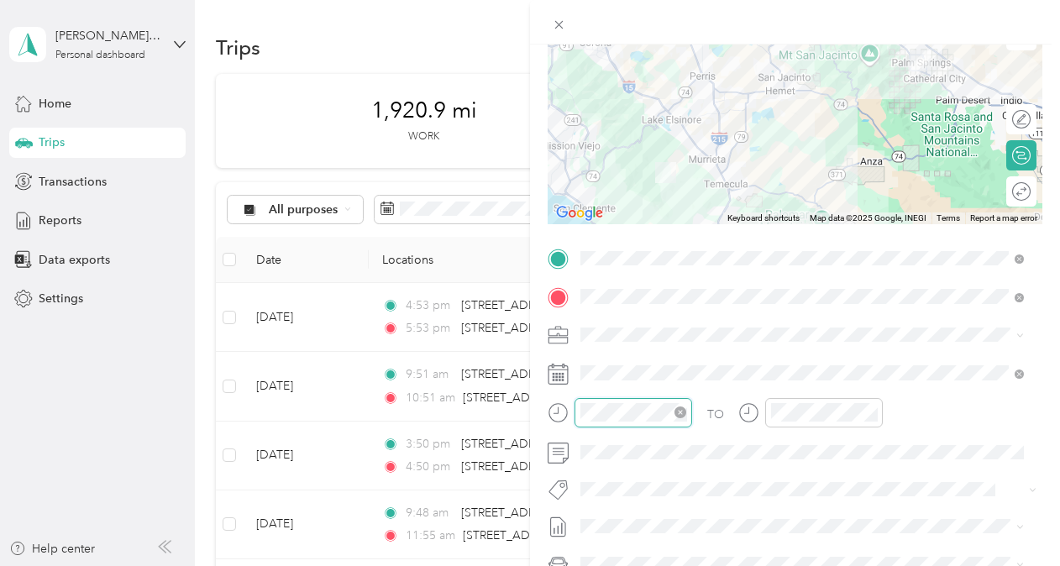
scroll to position [1230, 0]
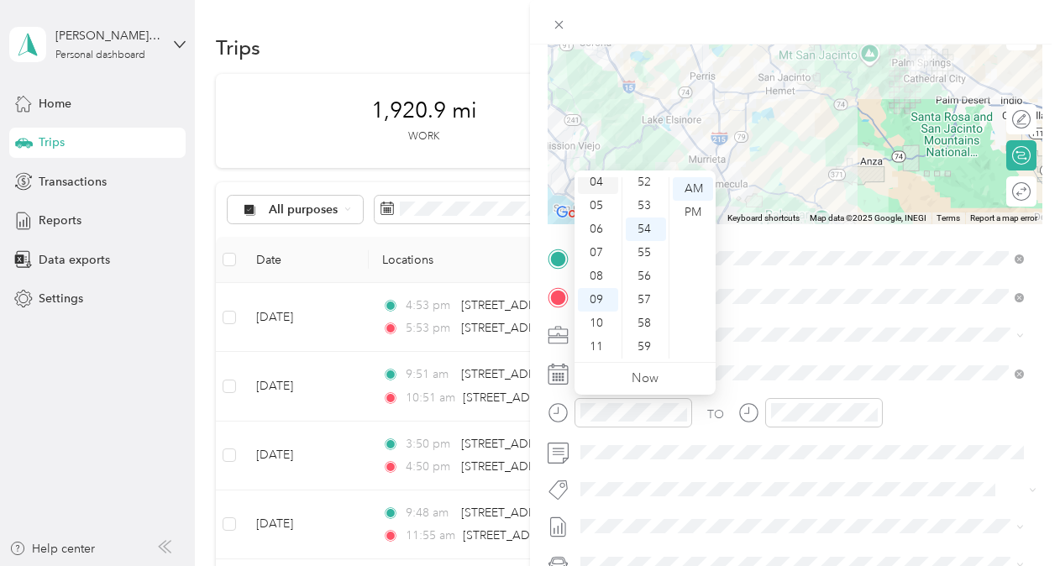
click at [600, 178] on div "04" at bounding box center [598, 182] width 40 height 24
click at [690, 190] on div "AM" at bounding box center [693, 189] width 40 height 24
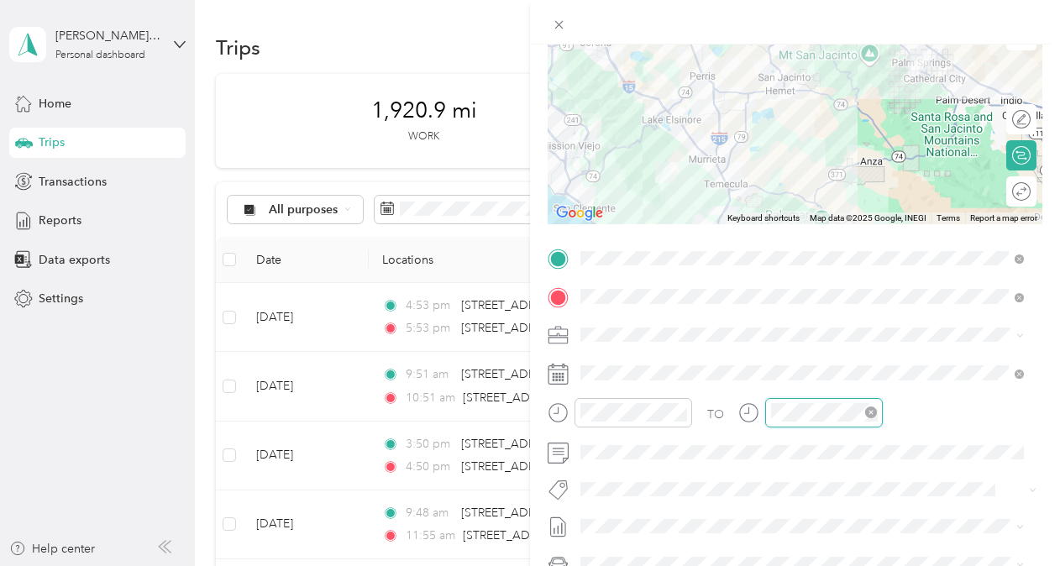
scroll to position [101, 0]
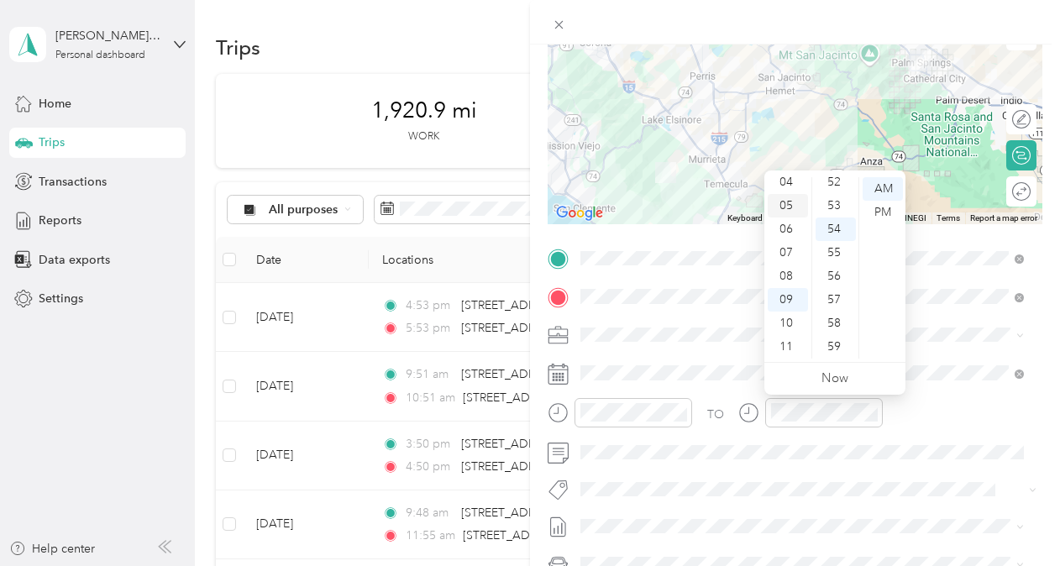
click at [690, 206] on div "05" at bounding box center [788, 206] width 40 height 24
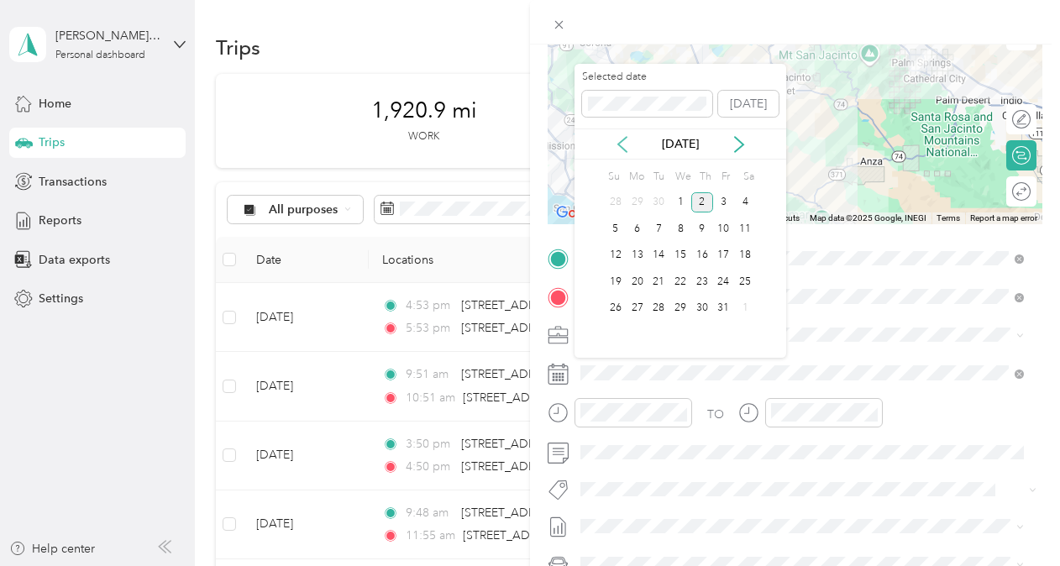
click at [620, 139] on icon at bounding box center [622, 144] width 17 height 17
click at [690, 257] on div "18" at bounding box center [702, 255] width 22 height 21
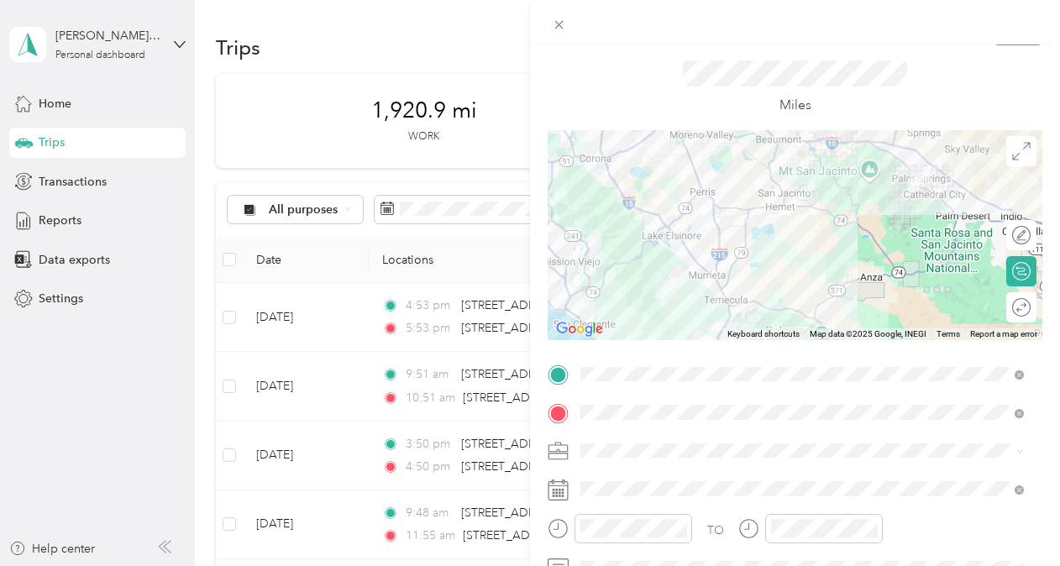
scroll to position [0, 0]
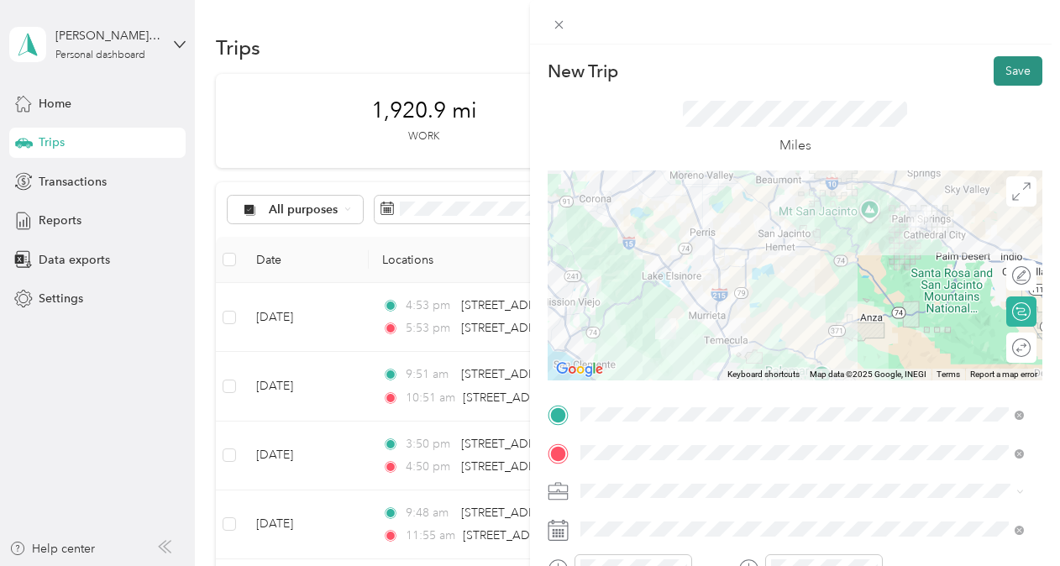
click at [690, 71] on button "Save" at bounding box center [1018, 70] width 49 height 29
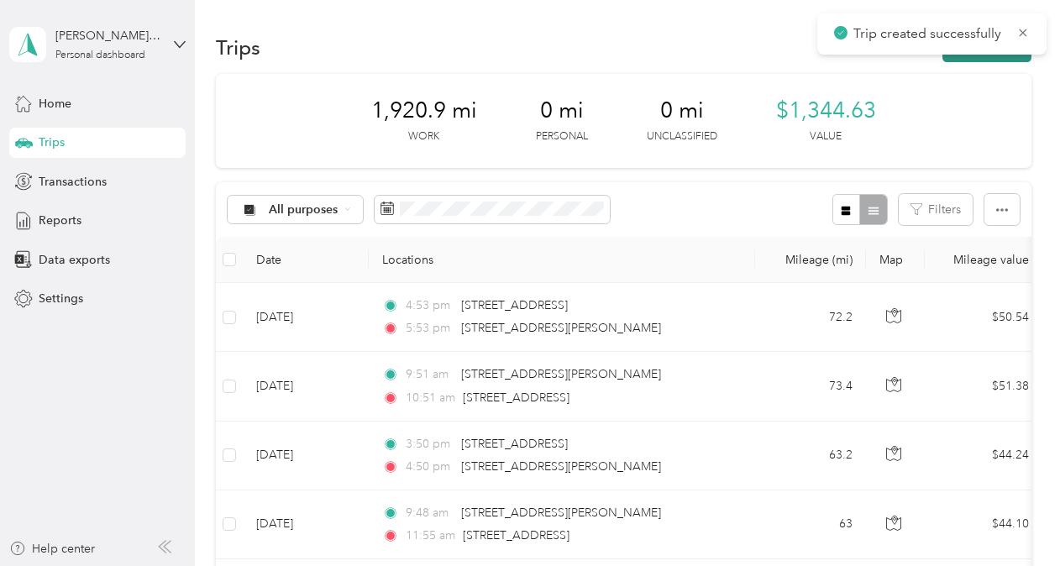
click at [690, 55] on button "New trip" at bounding box center [986, 47] width 89 height 29
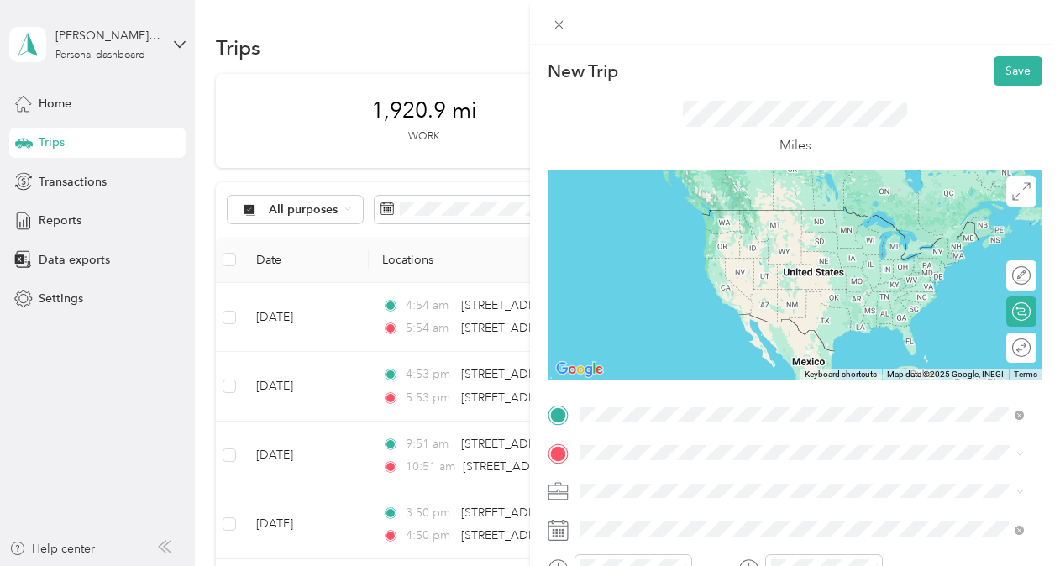
click at [690, 218] on span "[STREET_ADDRESS][US_STATE]" at bounding box center [696, 209] width 168 height 15
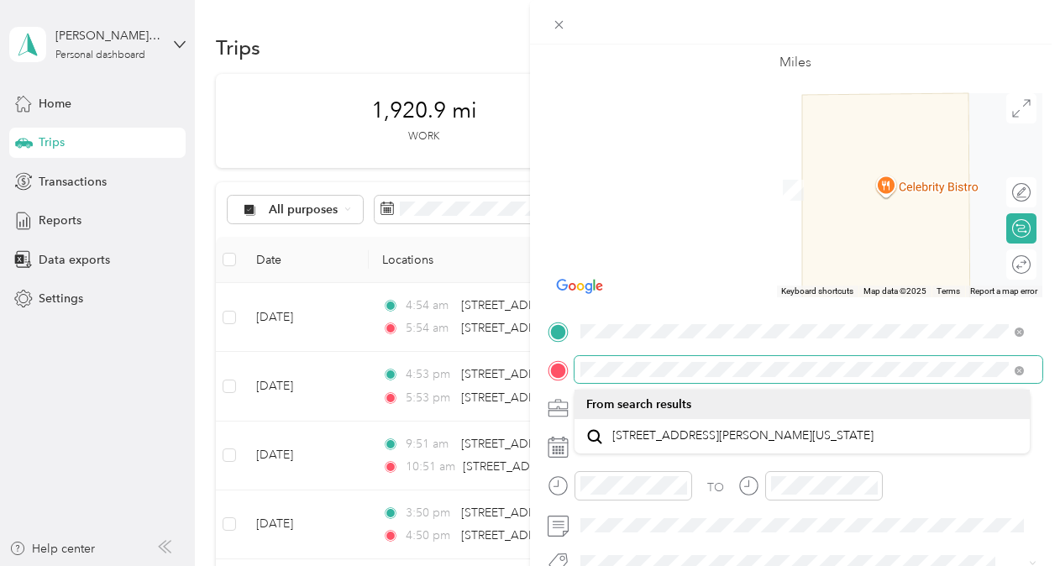
scroll to position [91, 0]
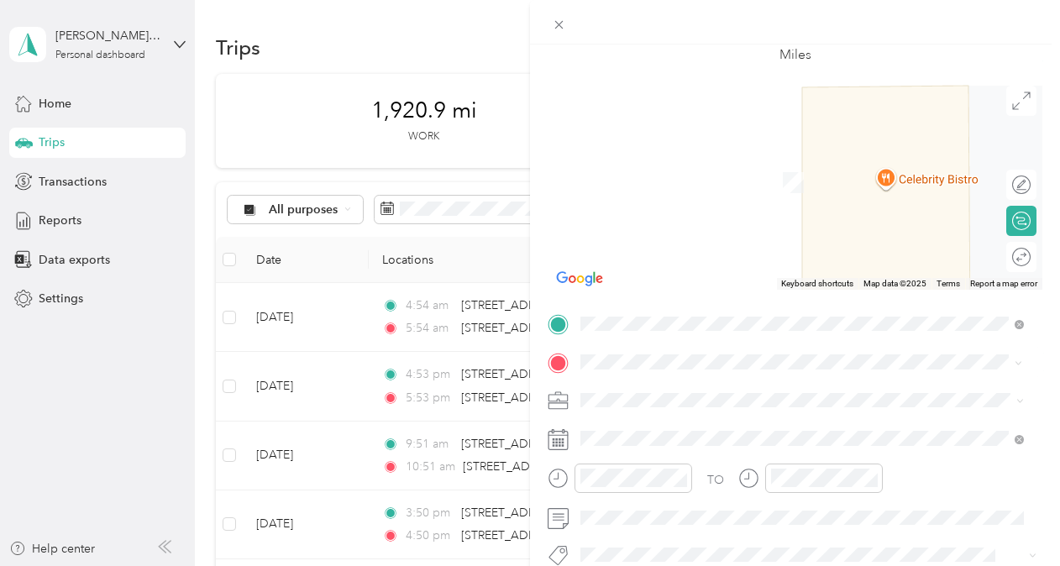
click at [690, 343] on span "[STREET_ADDRESS][PERSON_NAME][US_STATE]" at bounding box center [742, 422] width 261 height 15
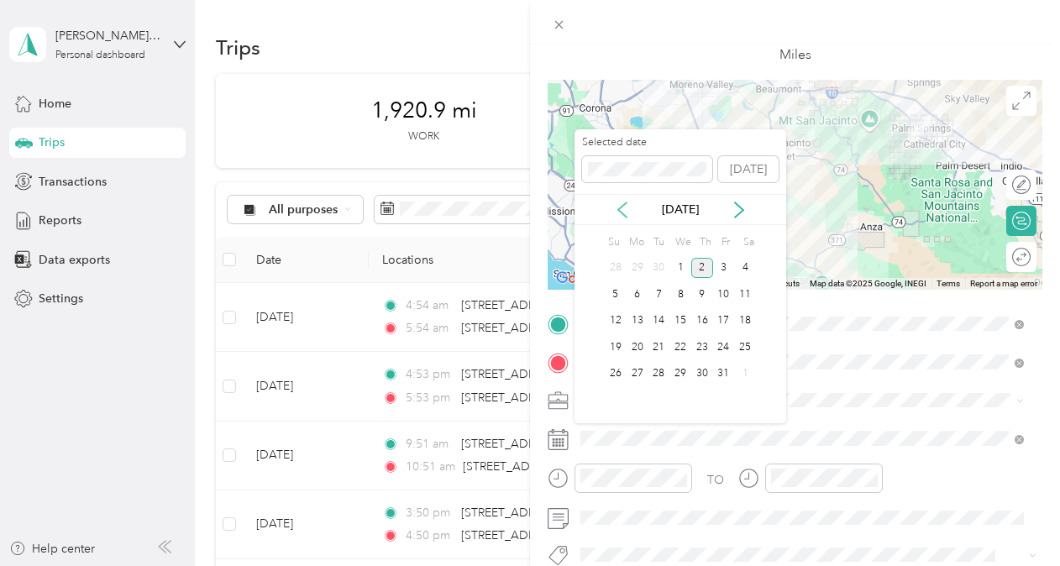
click at [622, 207] on icon at bounding box center [622, 210] width 17 height 17
click at [690, 321] on div "19" at bounding box center [724, 321] width 22 height 21
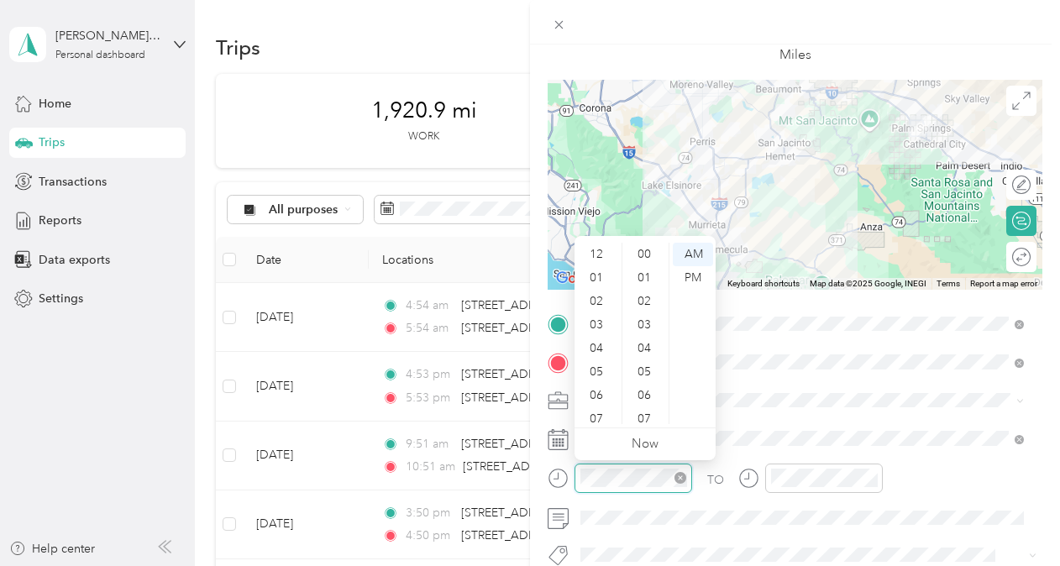
scroll to position [1230, 0]
click at [601, 343] on div "08" at bounding box center [598, 342] width 40 height 24
click at [607, 343] on div "10" at bounding box center [598, 389] width 40 height 24
click at [690, 274] on div "PM" at bounding box center [693, 278] width 40 height 24
click at [690, 276] on div "PM" at bounding box center [693, 278] width 40 height 24
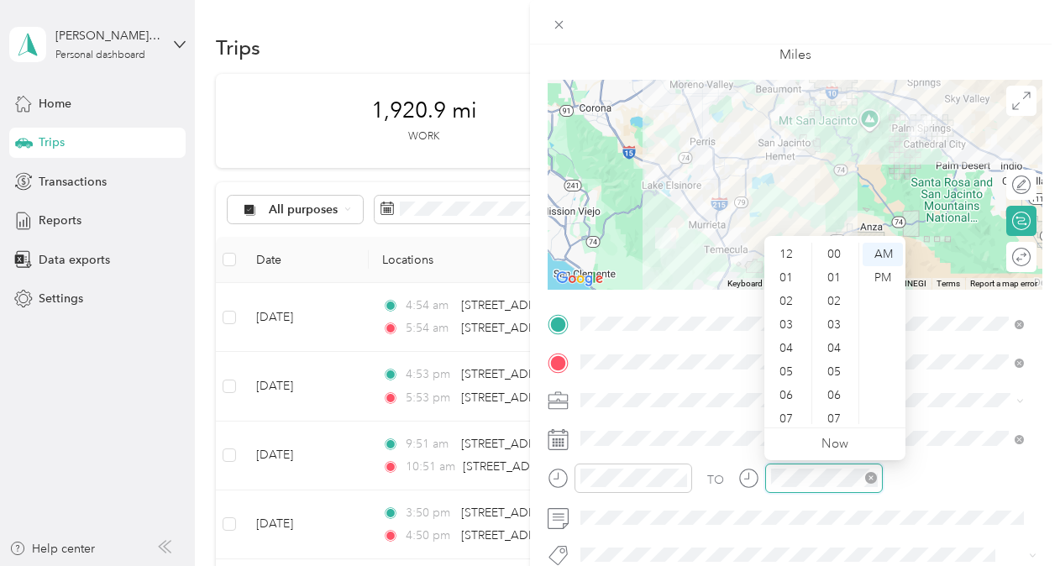
scroll to position [101, 0]
click at [690, 343] on div "11" at bounding box center [788, 413] width 40 height 24
click at [690, 343] on div "59" at bounding box center [835, 413] width 40 height 24
click at [690, 277] on div "PM" at bounding box center [883, 278] width 40 height 24
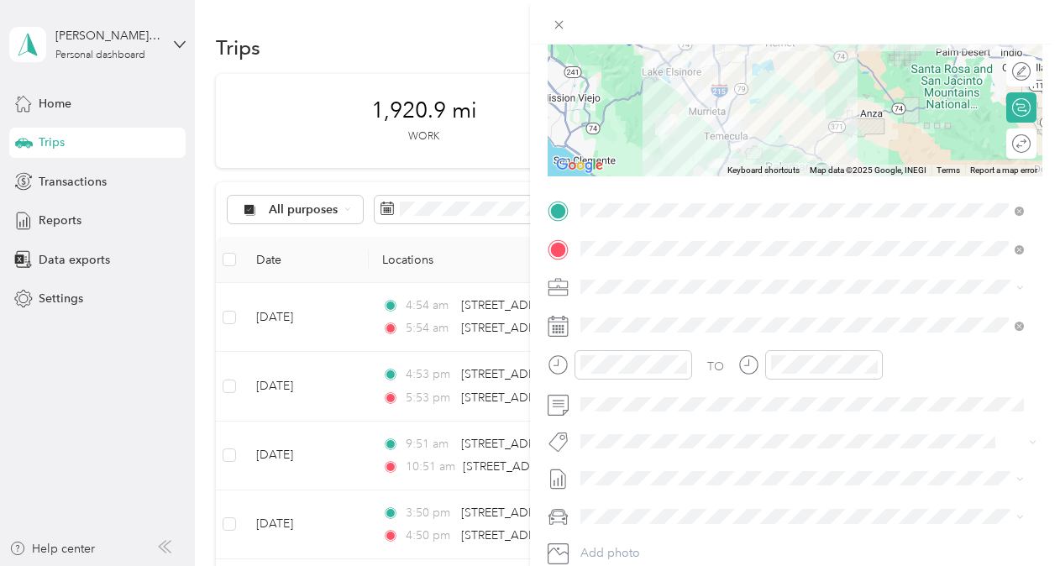
scroll to position [0, 0]
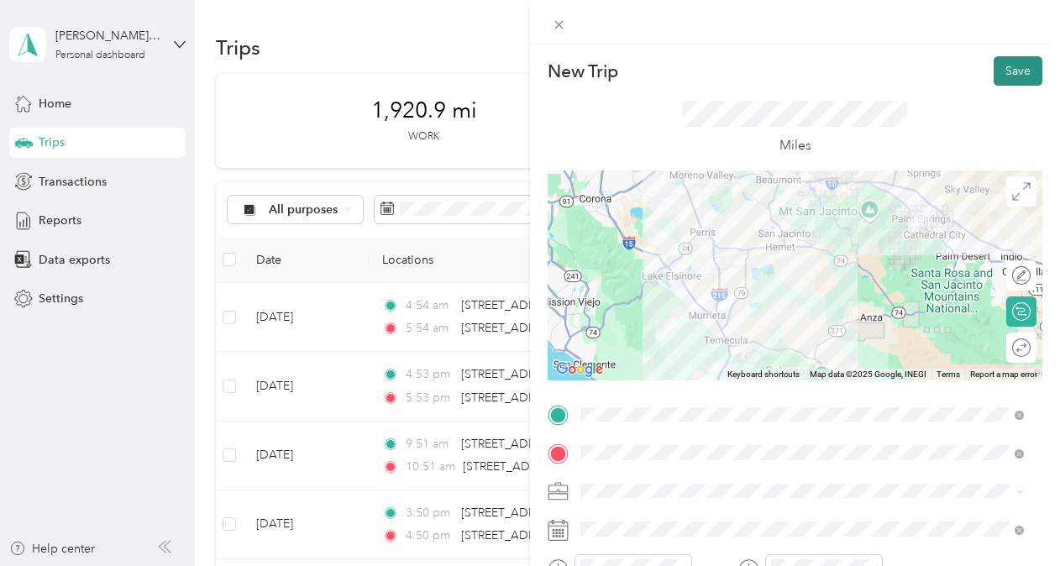
click at [690, 66] on button "Save" at bounding box center [1018, 70] width 49 height 29
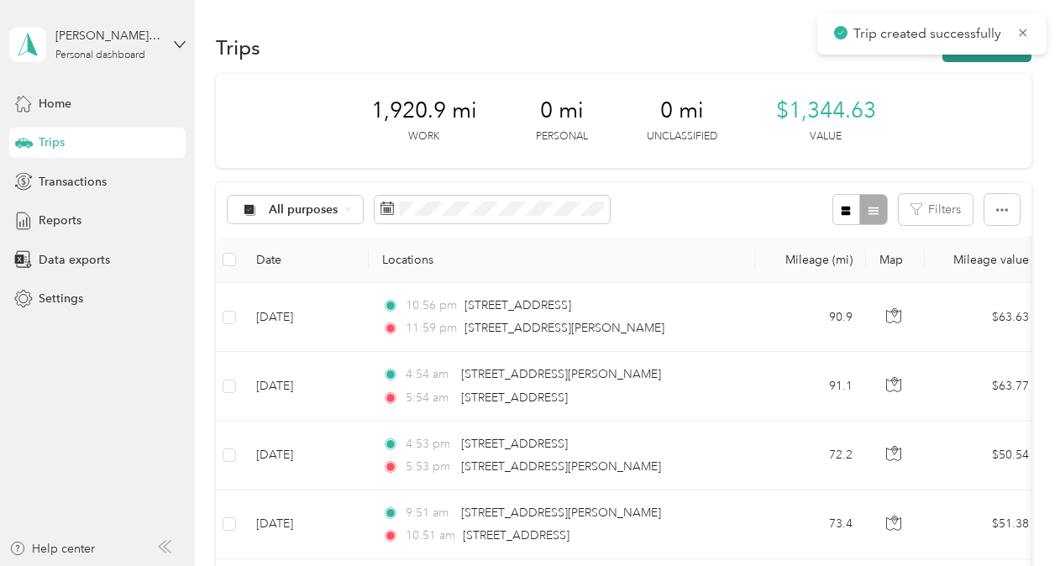
click at [690, 58] on button "New trip" at bounding box center [986, 47] width 89 height 29
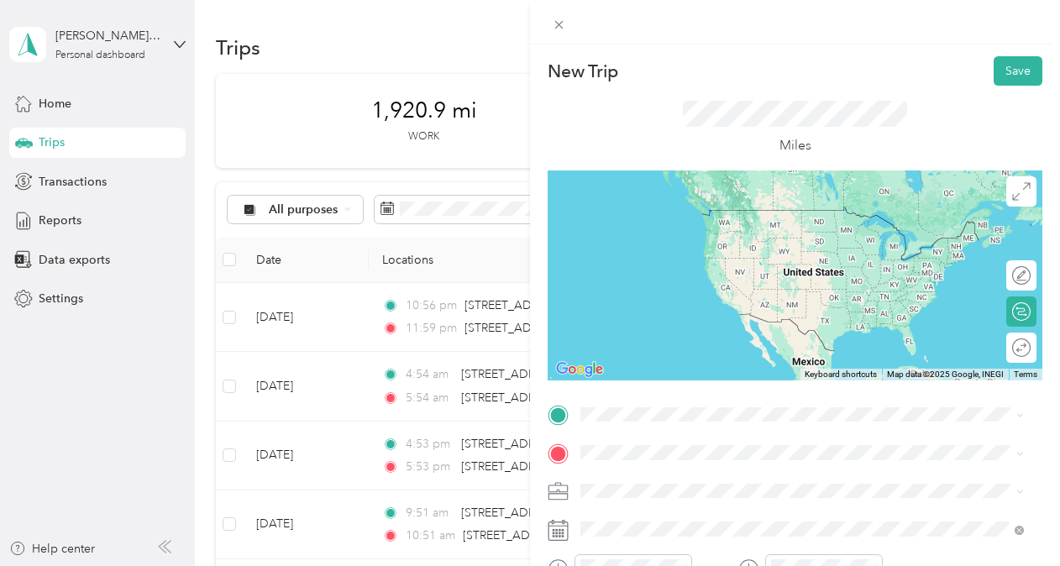
click at [690, 229] on span "[STREET_ADDRESS][PERSON_NAME][US_STATE]" at bounding box center [742, 221] width 261 height 15
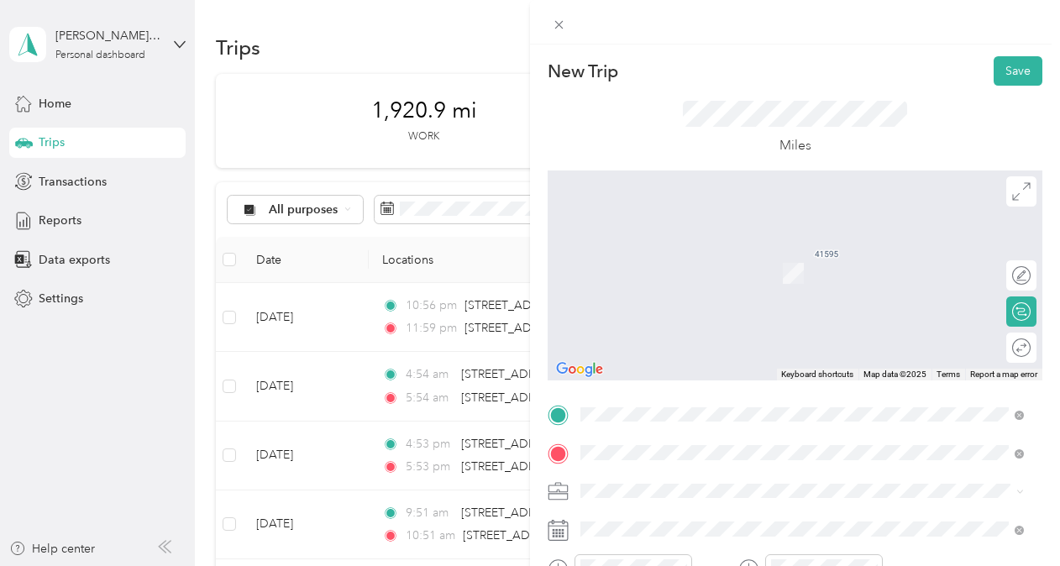
click at [684, 248] on span "[STREET_ADDRESS][US_STATE]" at bounding box center [696, 248] width 168 height 15
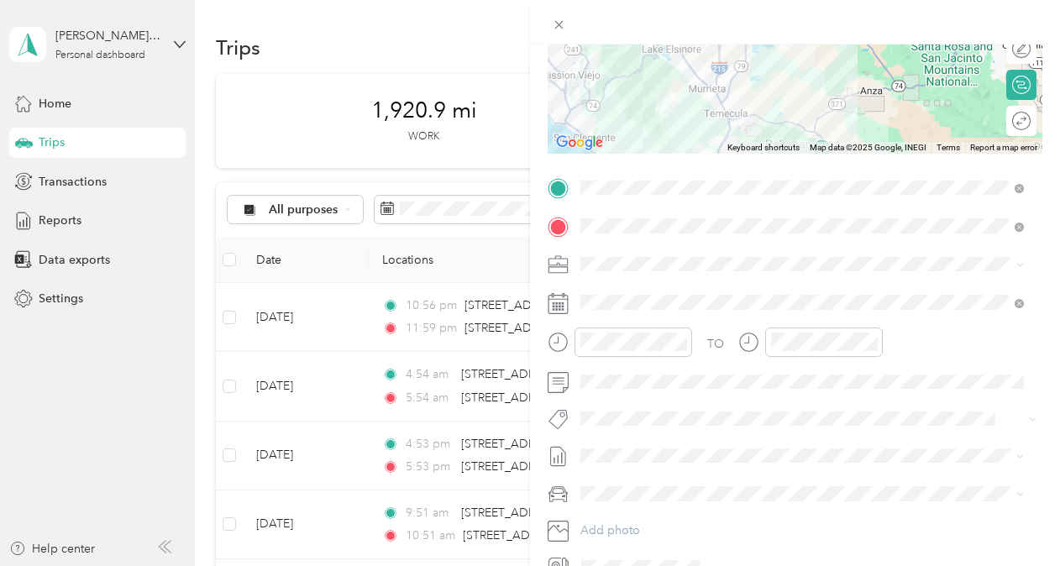
scroll to position [228, 0]
click at [635, 294] on li "Orchard Therapeutics" at bounding box center [801, 292] width 455 height 29
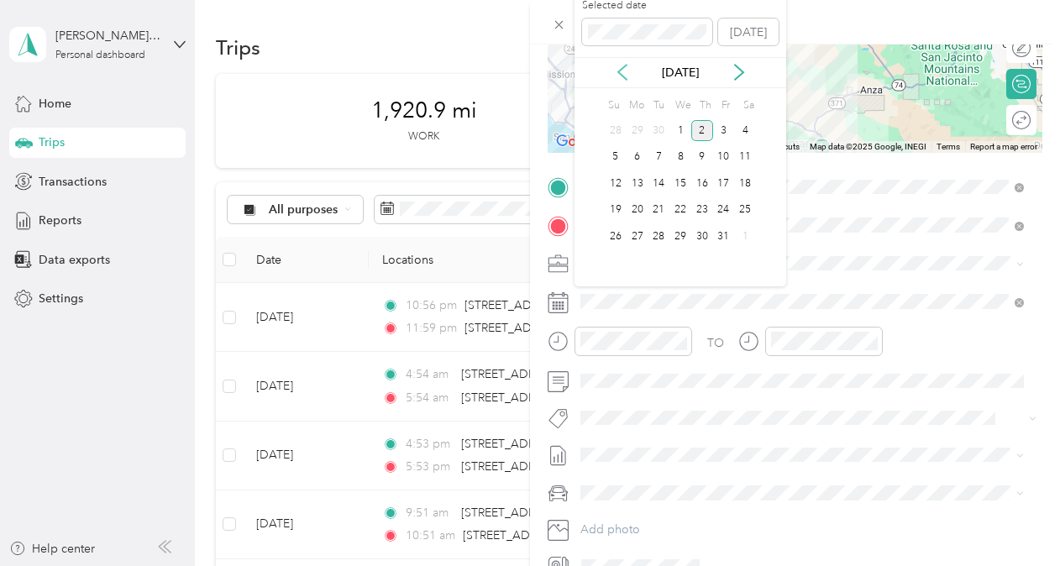
click at [623, 73] on icon at bounding box center [622, 72] width 17 height 17
click at [639, 210] on div "22" at bounding box center [638, 210] width 22 height 21
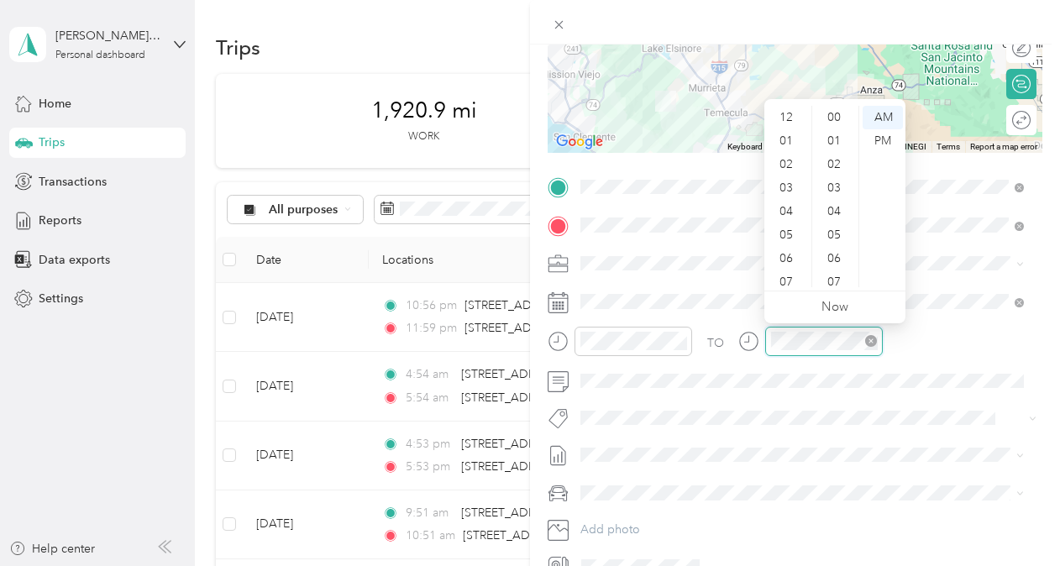
scroll to position [1230, 0]
click at [690, 277] on div "11" at bounding box center [788, 276] width 40 height 24
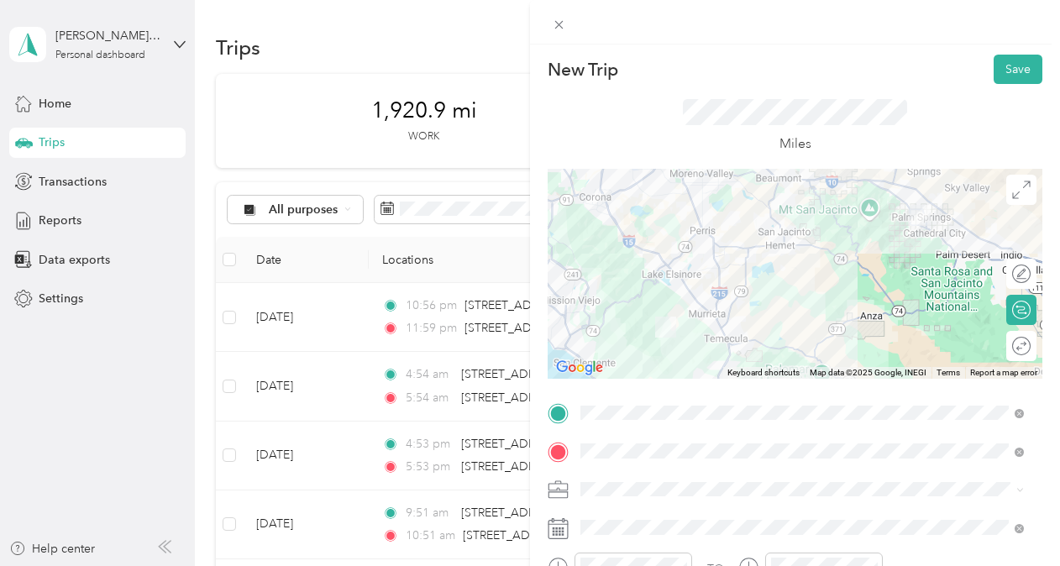
scroll to position [0, 0]
click at [690, 66] on button "Save" at bounding box center [1018, 70] width 49 height 29
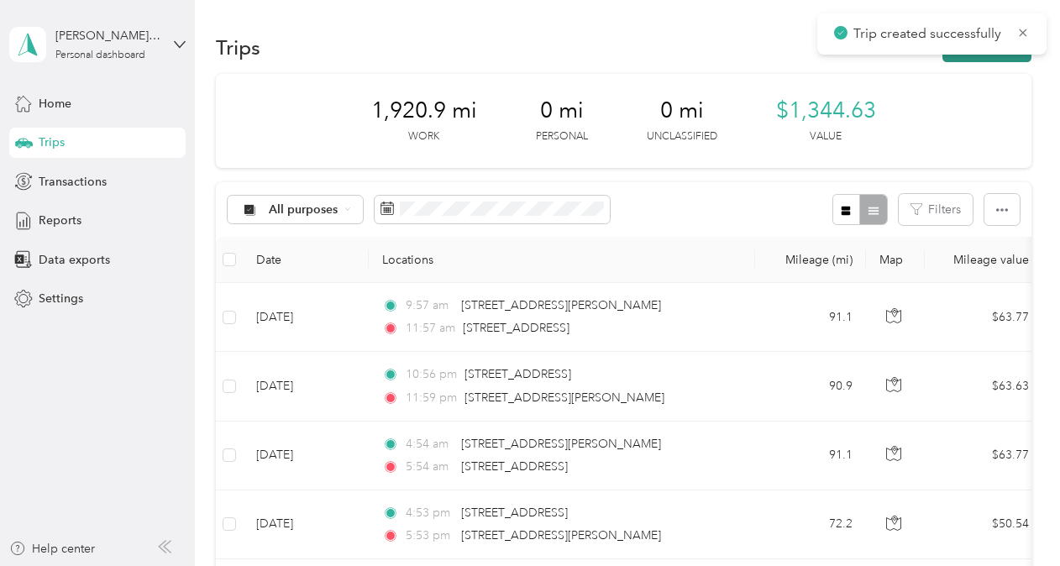
click at [690, 55] on button "New trip" at bounding box center [986, 47] width 89 height 29
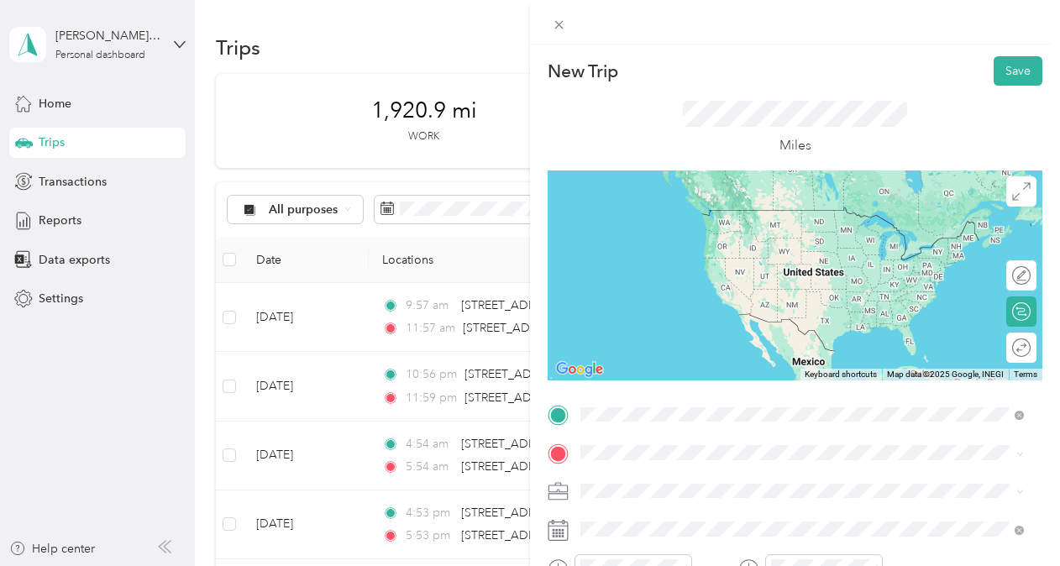
click at [690, 212] on span "[STREET_ADDRESS][US_STATE]" at bounding box center [696, 209] width 168 height 15
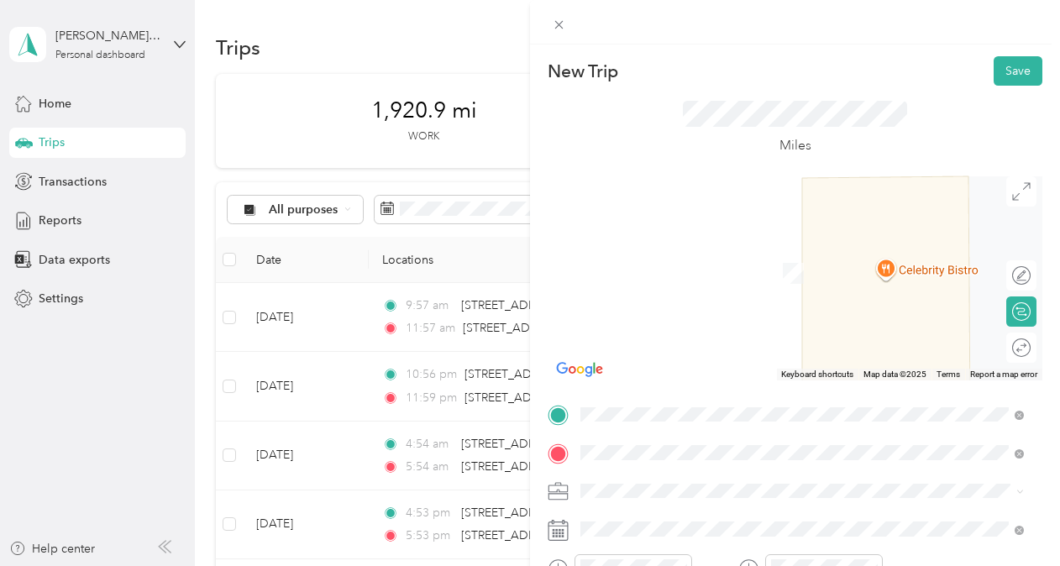
click at [690, 343] on span "[STREET_ADDRESS][PERSON_NAME][US_STATE]" at bounding box center [742, 513] width 261 height 15
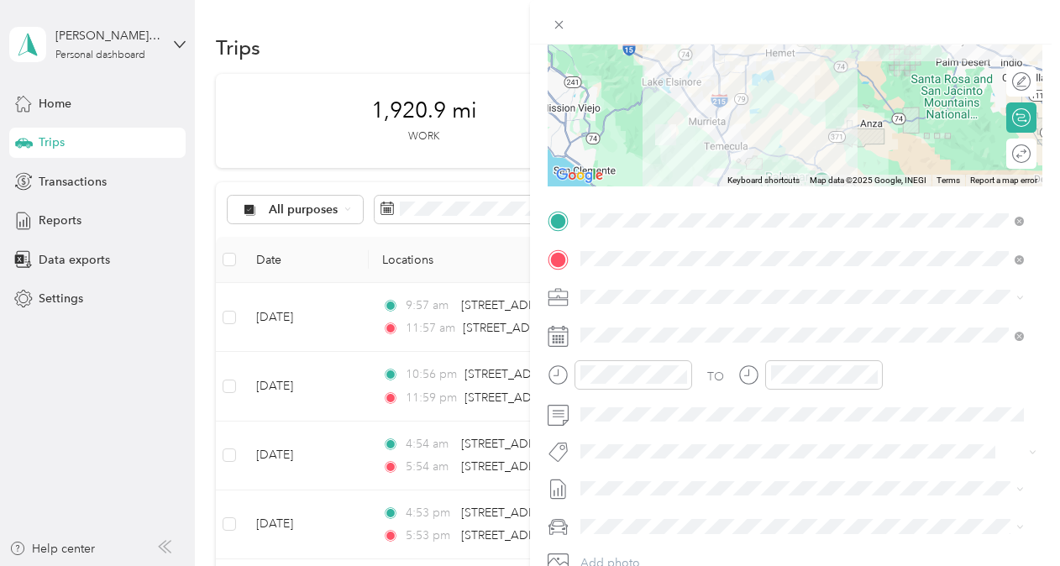
scroll to position [203, 0]
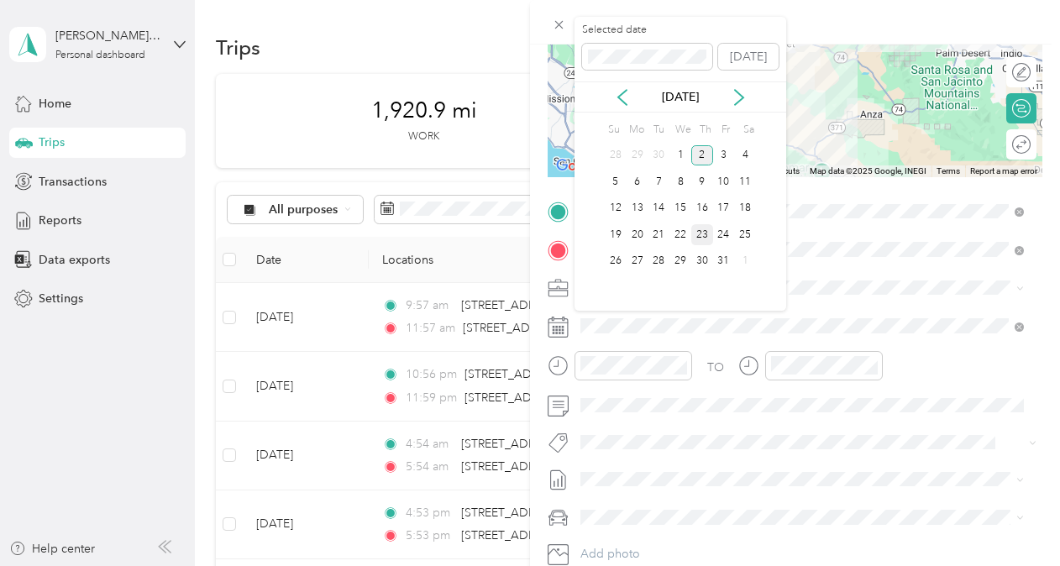
click at [690, 235] on div "23" at bounding box center [702, 234] width 22 height 21
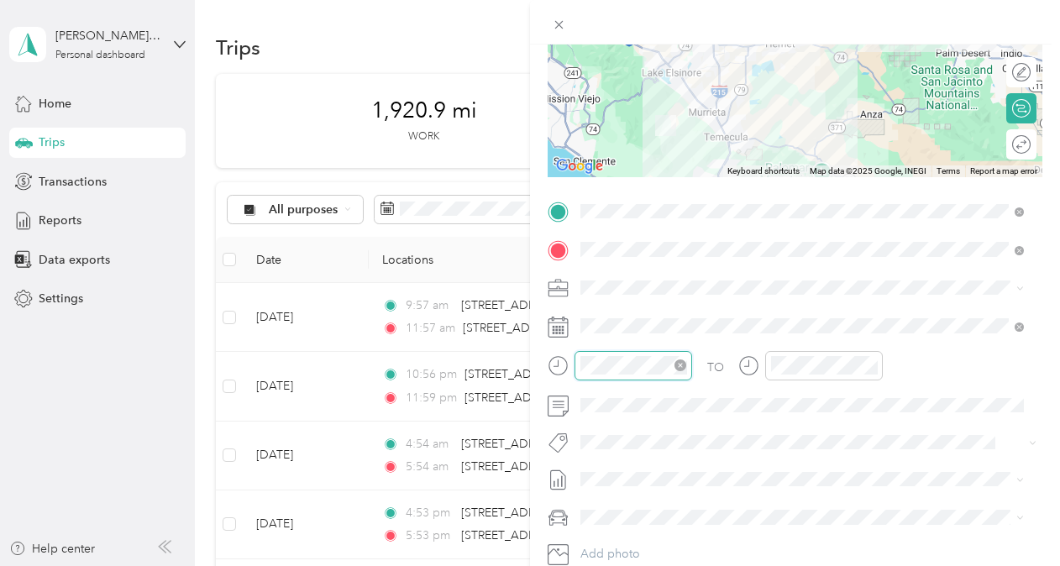
scroll to position [1230, 0]
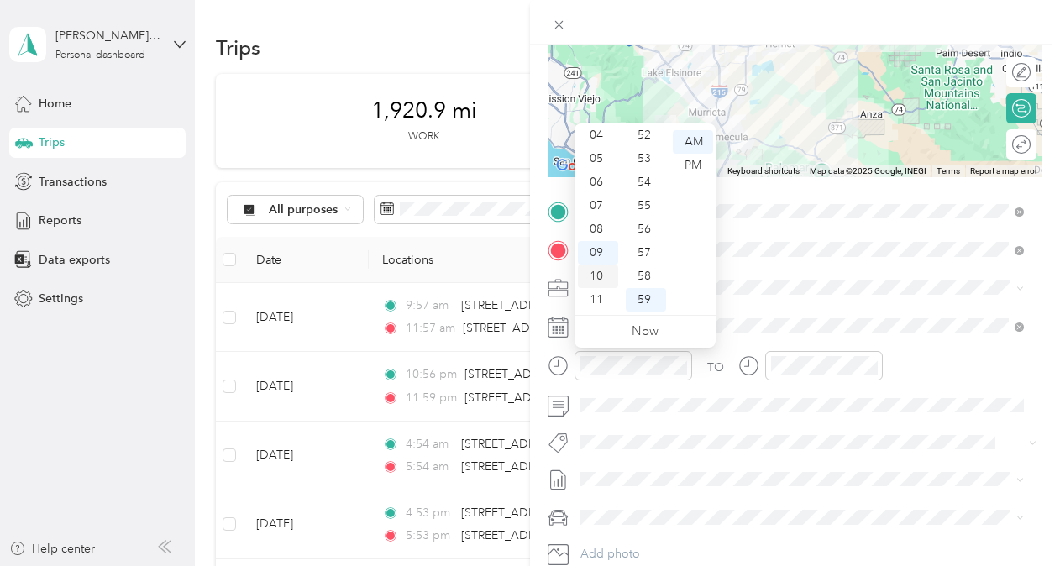
click at [606, 277] on div "10" at bounding box center [598, 277] width 40 height 24
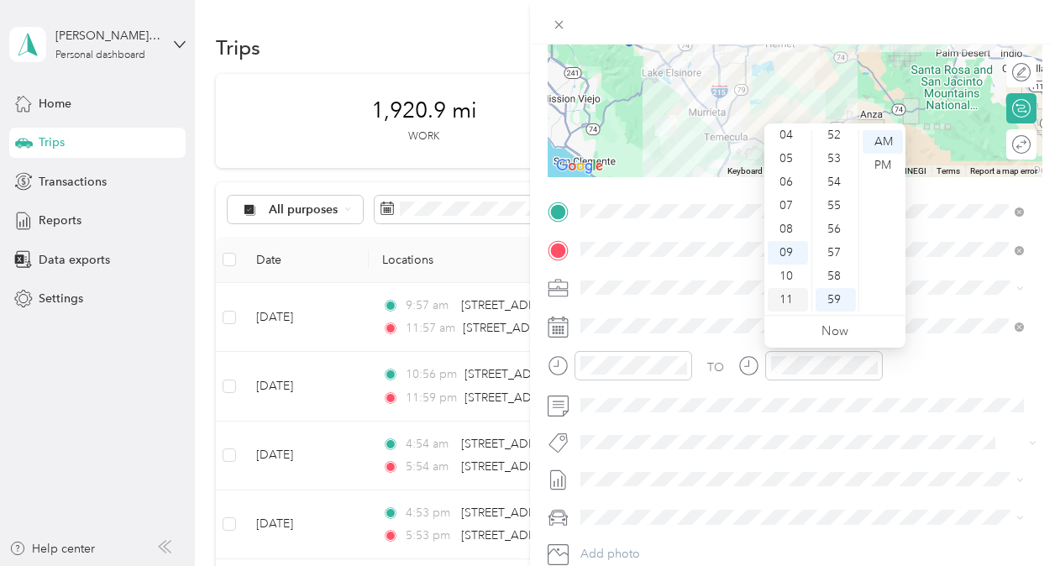
click at [690, 299] on div "11" at bounding box center [788, 300] width 40 height 24
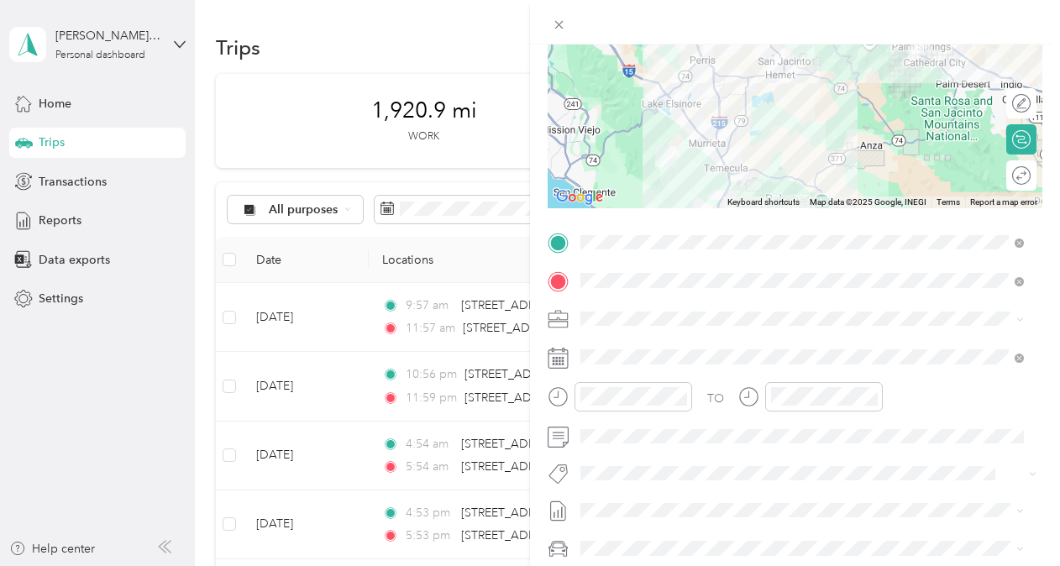
scroll to position [171, 0]
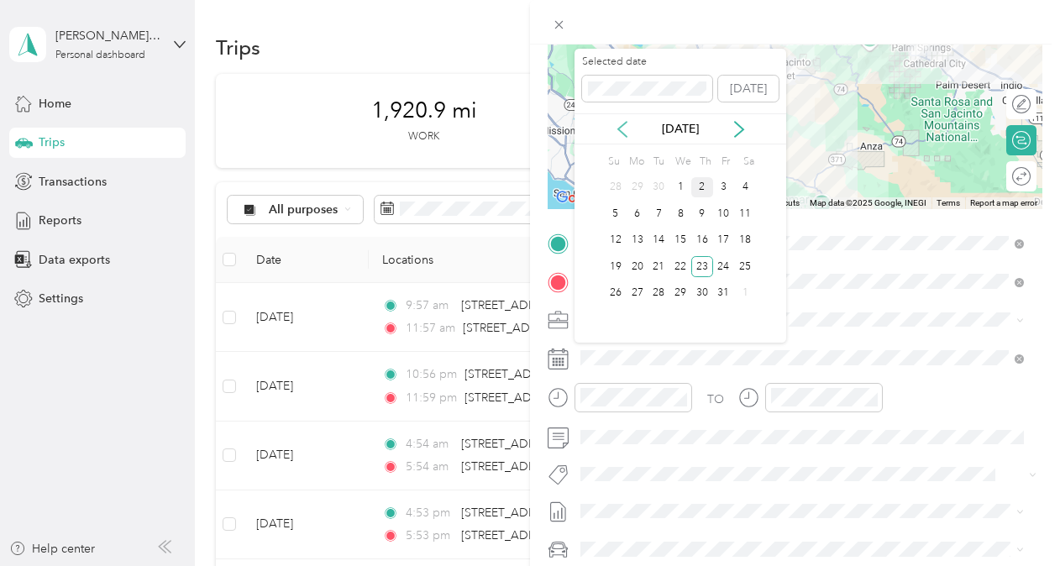
click at [621, 131] on icon at bounding box center [622, 129] width 8 height 15
click at [690, 263] on div "25" at bounding box center [702, 266] width 22 height 21
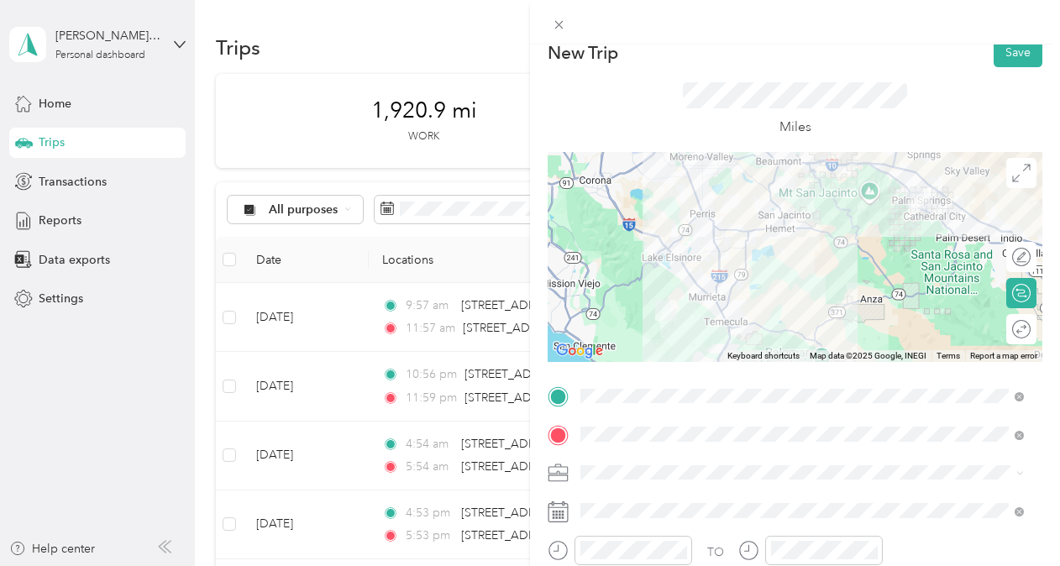
scroll to position [0, 0]
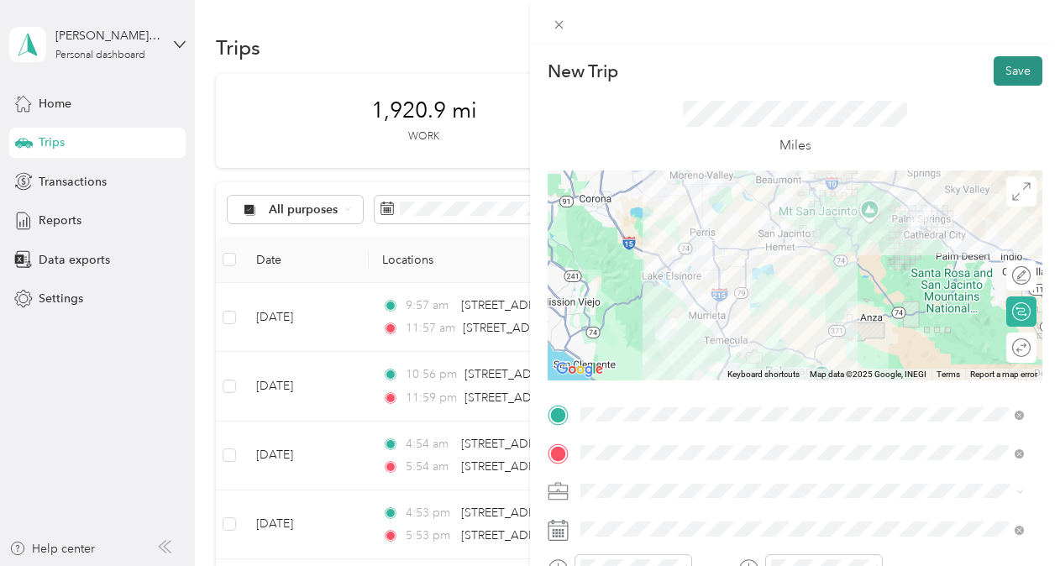
click at [690, 69] on button "Save" at bounding box center [1018, 70] width 49 height 29
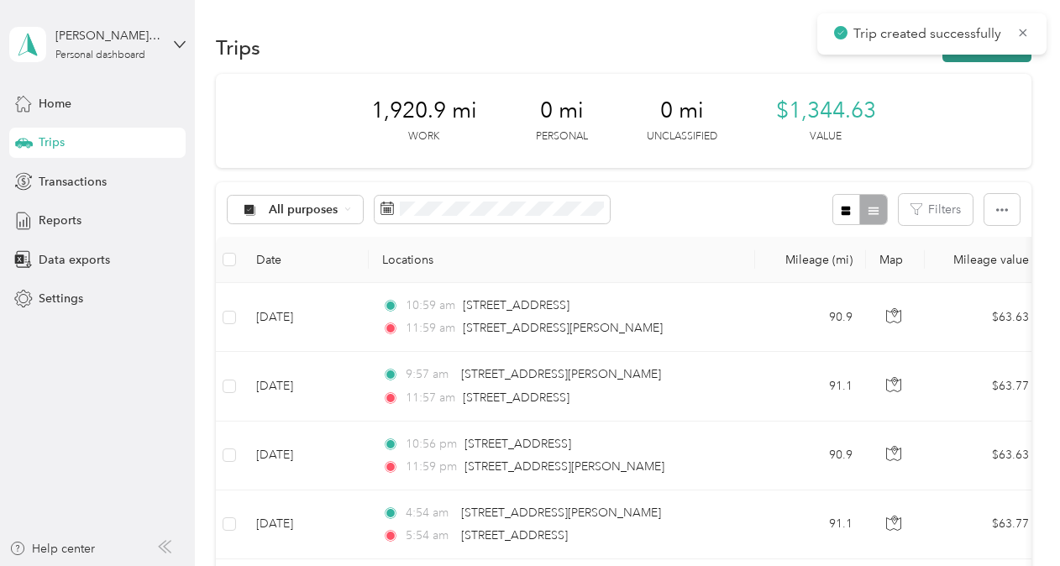
click at [690, 55] on button "New trip" at bounding box center [986, 47] width 89 height 29
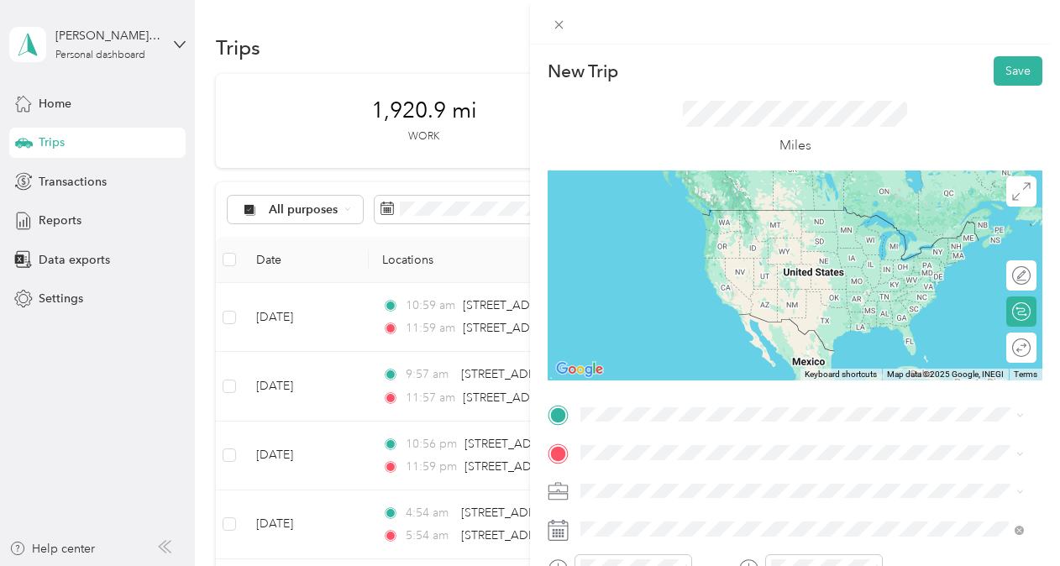
click at [690, 209] on span "[STREET_ADDRESS][US_STATE]" at bounding box center [696, 201] width 168 height 15
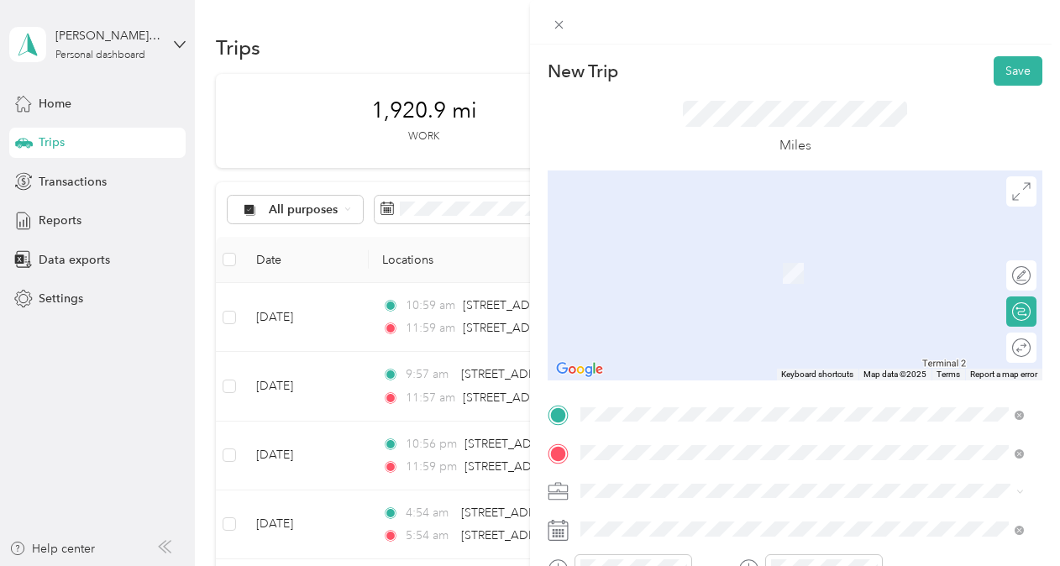
click at [669, 343] on span "[STREET_ADDRESS][PERSON_NAME][US_STATE]" at bounding box center [742, 513] width 261 height 15
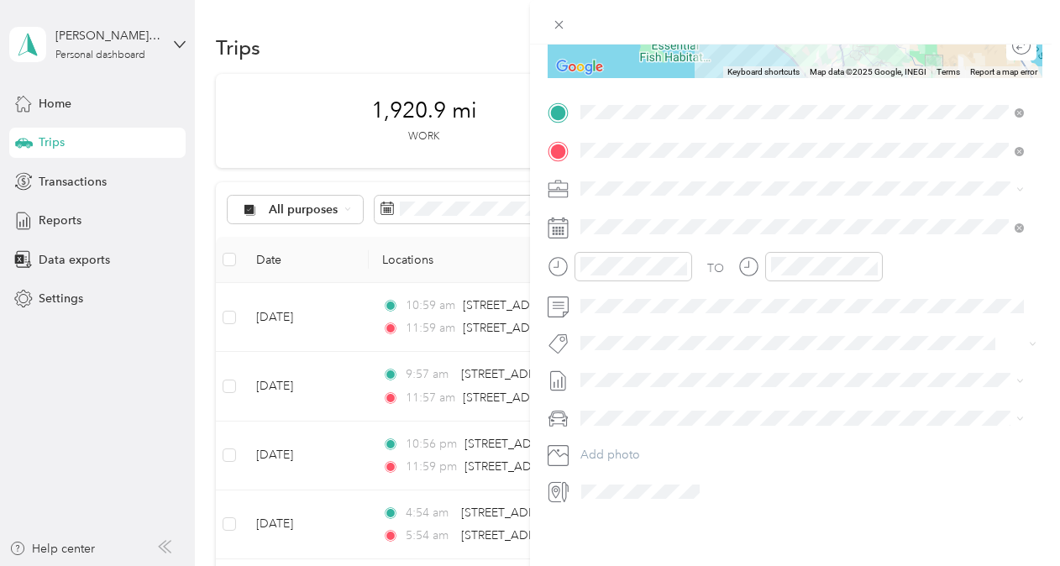
scroll to position [315, 0]
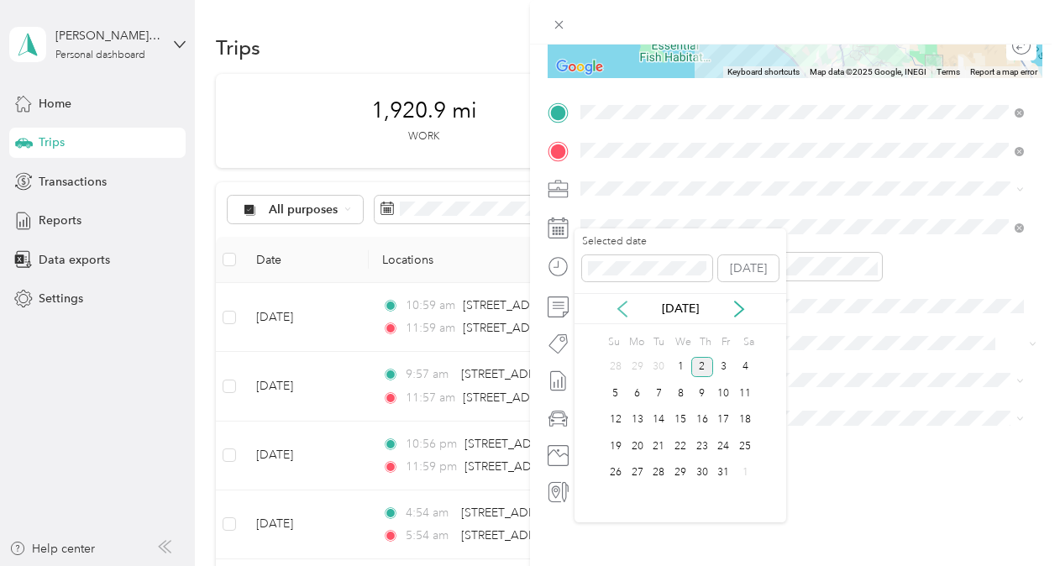
click at [621, 310] on icon at bounding box center [622, 309] width 17 height 17
click at [617, 343] on div "28" at bounding box center [616, 473] width 22 height 21
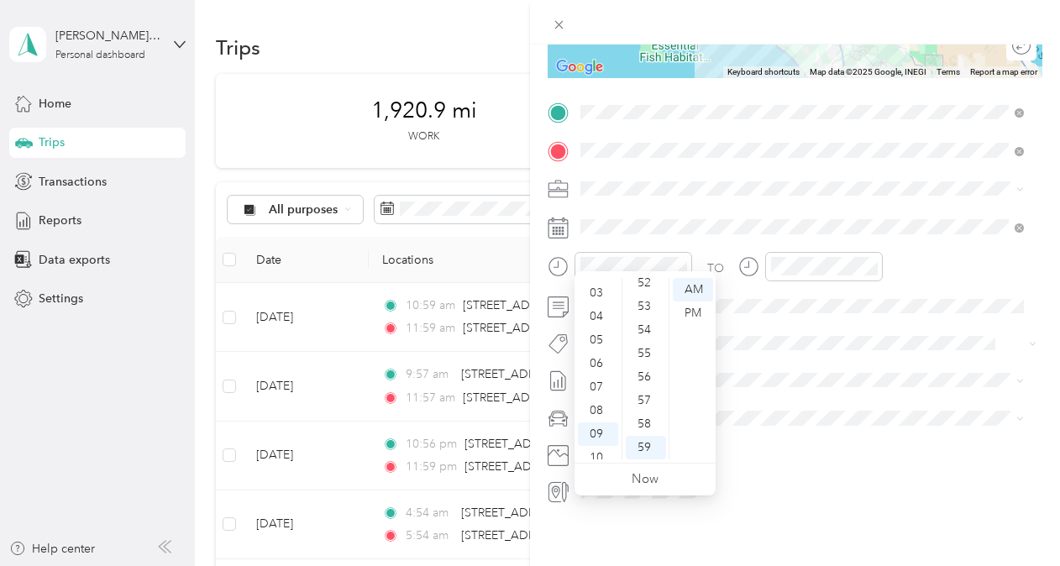
scroll to position [34, 0]
click at [600, 343] on div "06" at bounding box center [598, 397] width 40 height 24
click at [690, 316] on div "PM" at bounding box center [693, 314] width 40 height 24
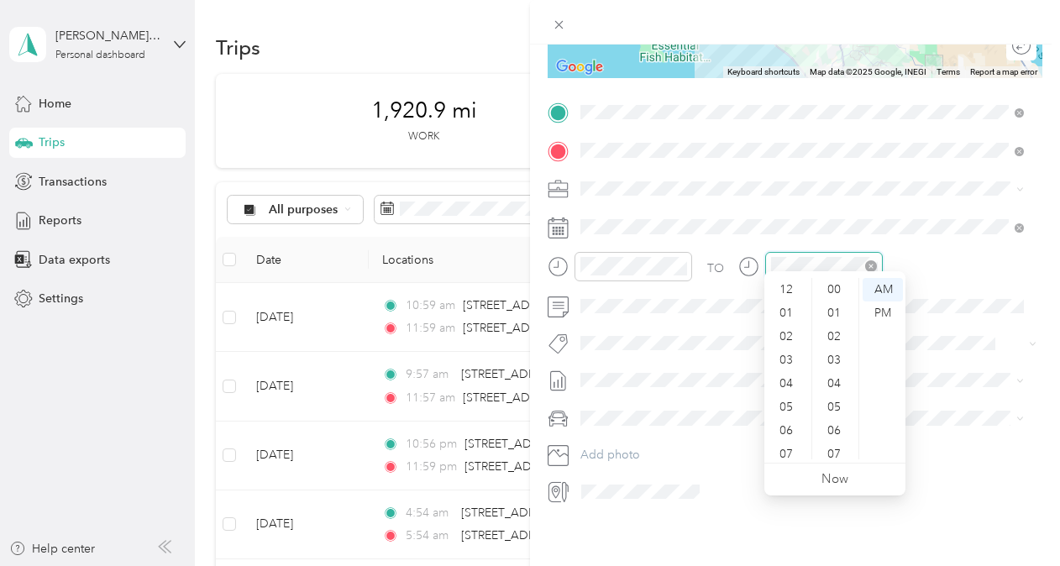
scroll to position [1230, 0]
click at [690, 343] on div "07" at bounding box center [788, 354] width 40 height 24
click at [690, 313] on div "PM" at bounding box center [883, 314] width 40 height 24
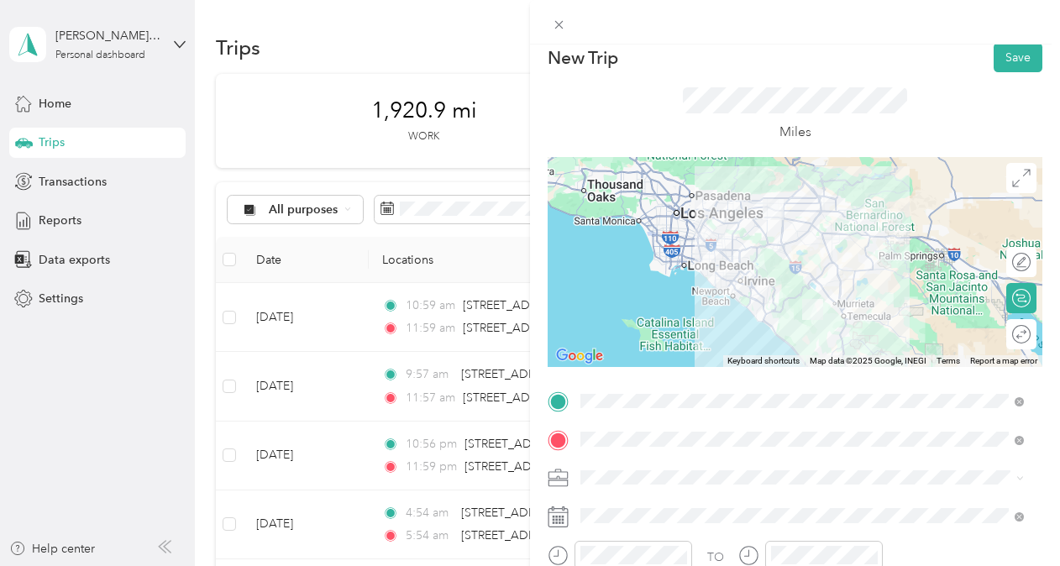
scroll to position [0, 0]
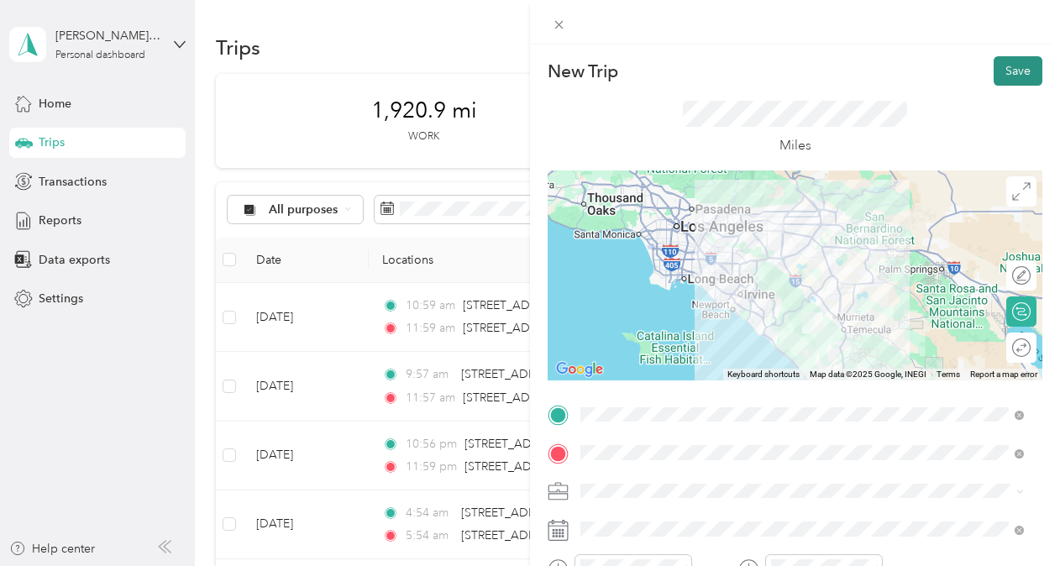
click at [690, 64] on button "Save" at bounding box center [1018, 70] width 49 height 29
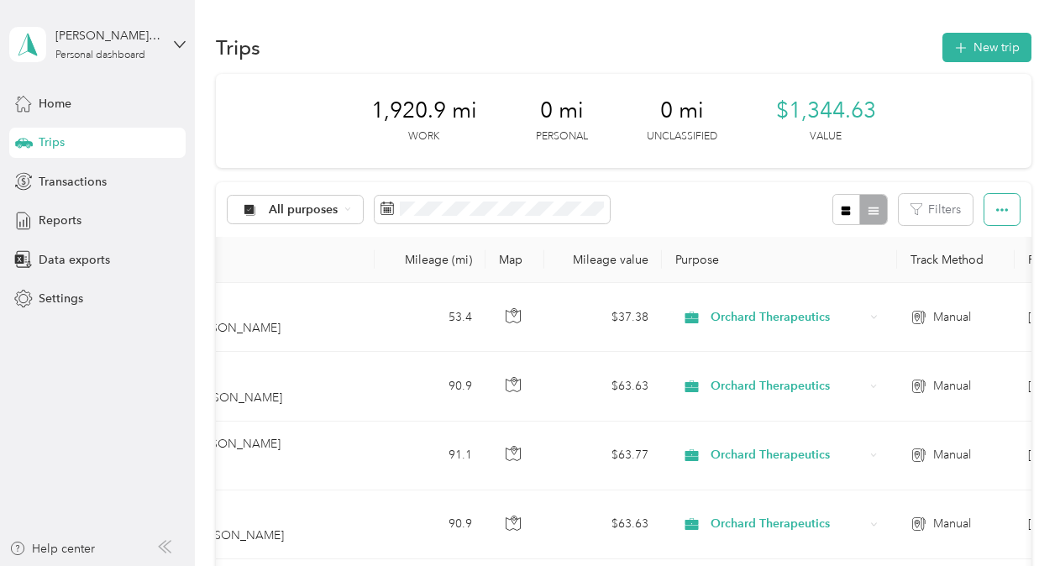
click at [690, 212] on icon "button" at bounding box center [1002, 210] width 12 height 12
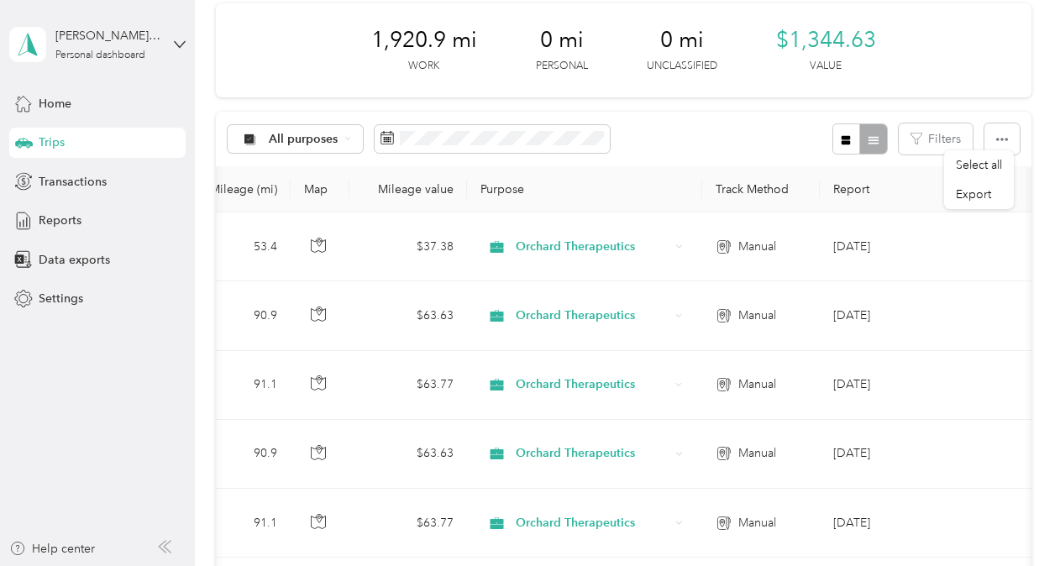
scroll to position [32, 0]
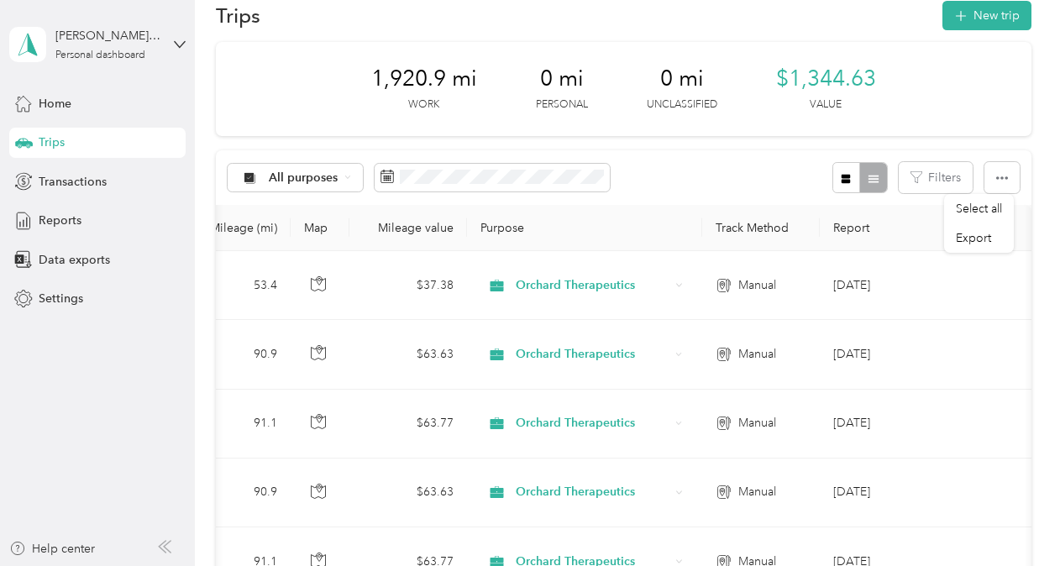
click at [690, 101] on div "1,920.9 mi Work 0 mi Personal 0 mi Unclassified $1,344.63 Value" at bounding box center [623, 89] width 815 height 94
click at [690, 185] on div at bounding box center [859, 177] width 55 height 31
click at [690, 175] on icon "button" at bounding box center [846, 178] width 9 height 9
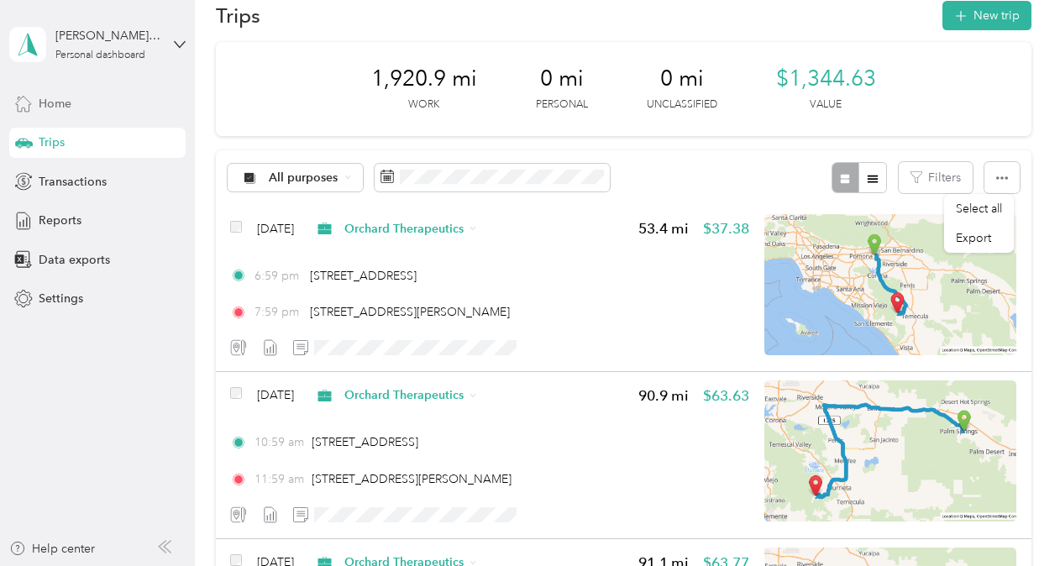
click at [55, 106] on span "Home" at bounding box center [55, 104] width 33 height 18
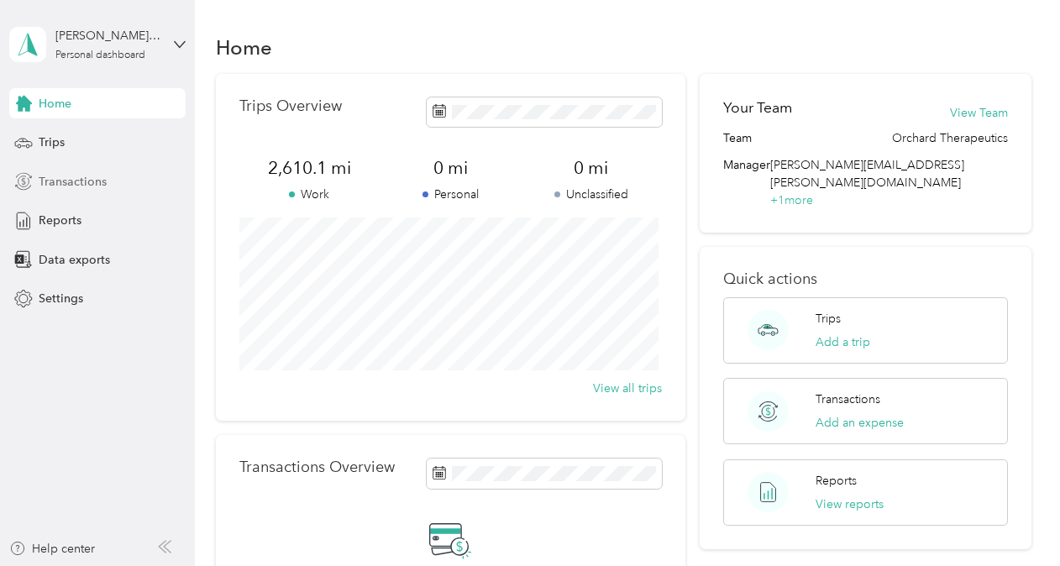
click at [94, 179] on span "Transactions" at bounding box center [73, 182] width 68 height 18
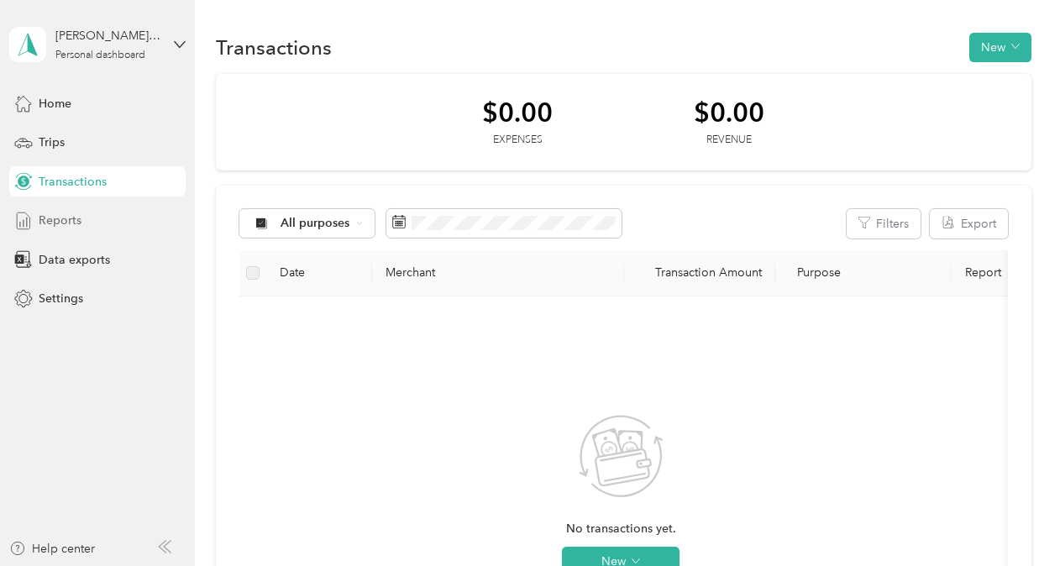
click at [71, 217] on span "Reports" at bounding box center [60, 221] width 43 height 18
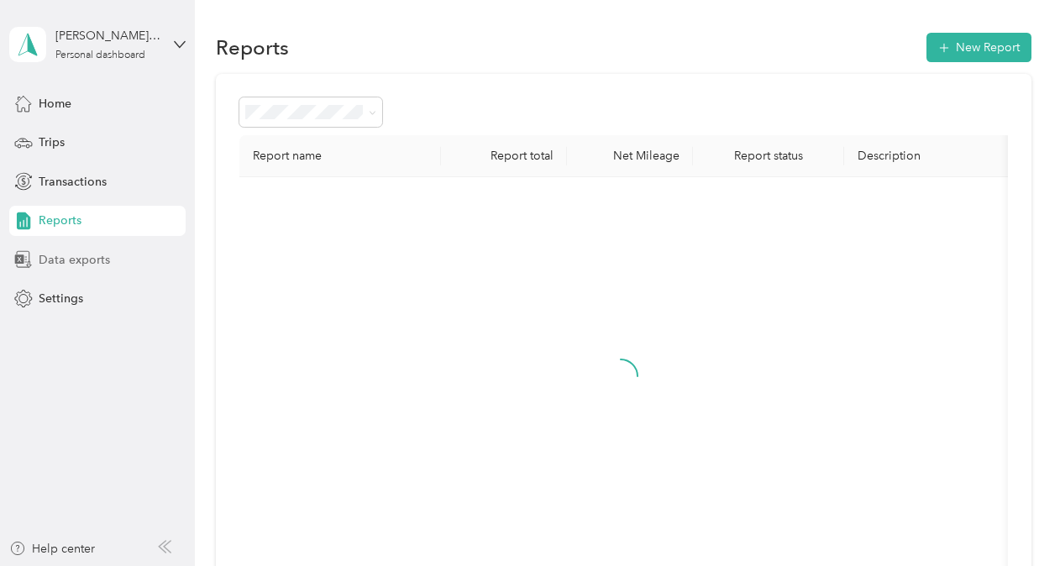
click at [87, 254] on span "Data exports" at bounding box center [74, 260] width 71 height 18
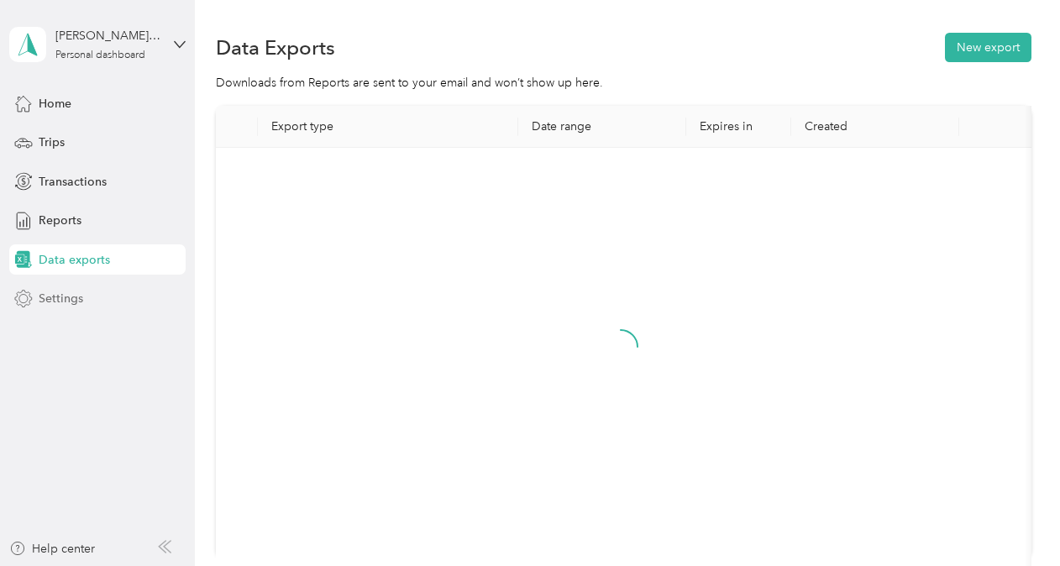
click at [70, 298] on span "Settings" at bounding box center [61, 299] width 45 height 18
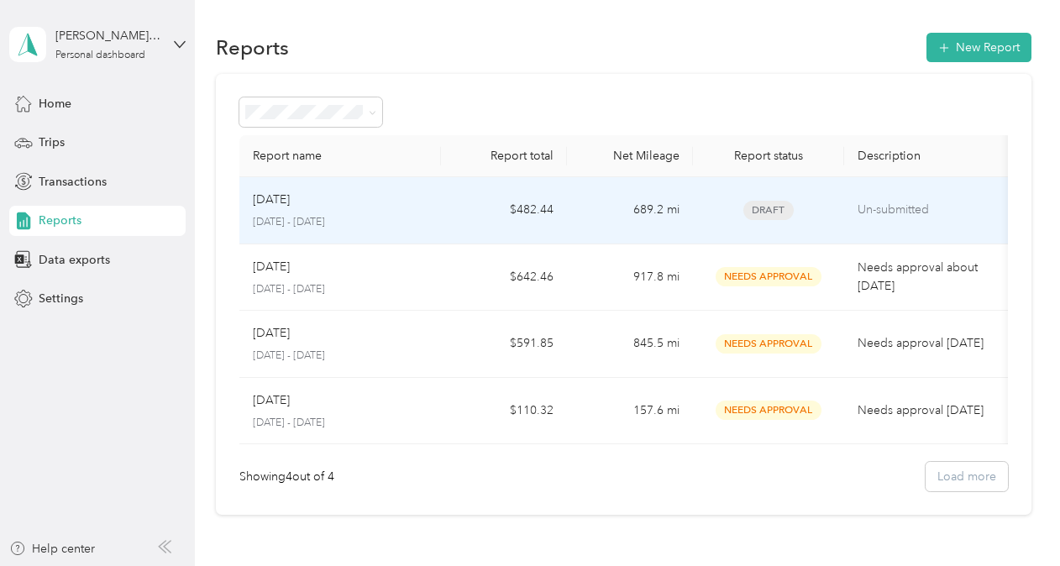
click at [690, 207] on span "Draft" at bounding box center [768, 210] width 50 height 19
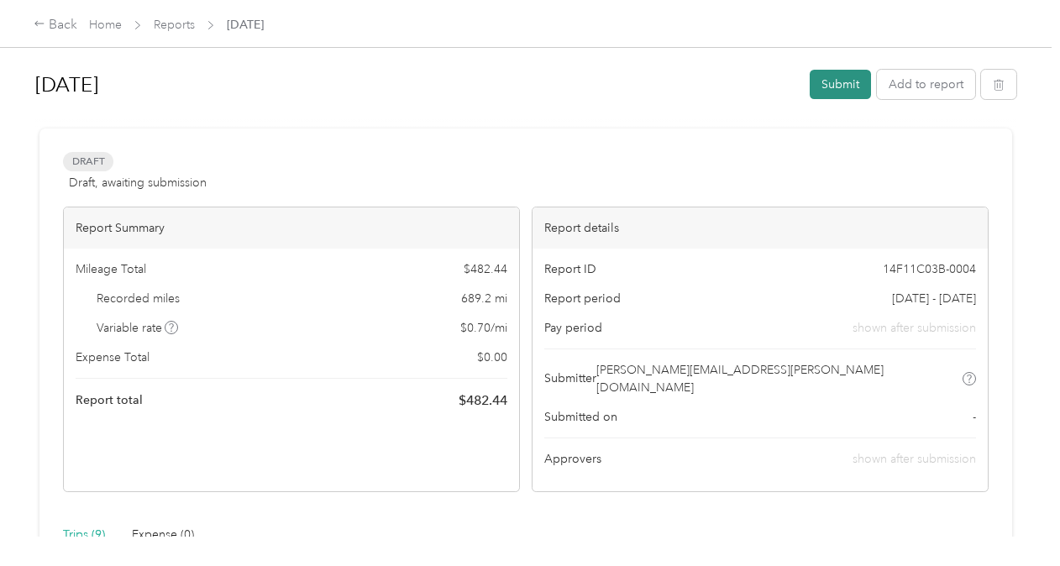
click at [690, 79] on button "Submit" at bounding box center [840, 84] width 61 height 29
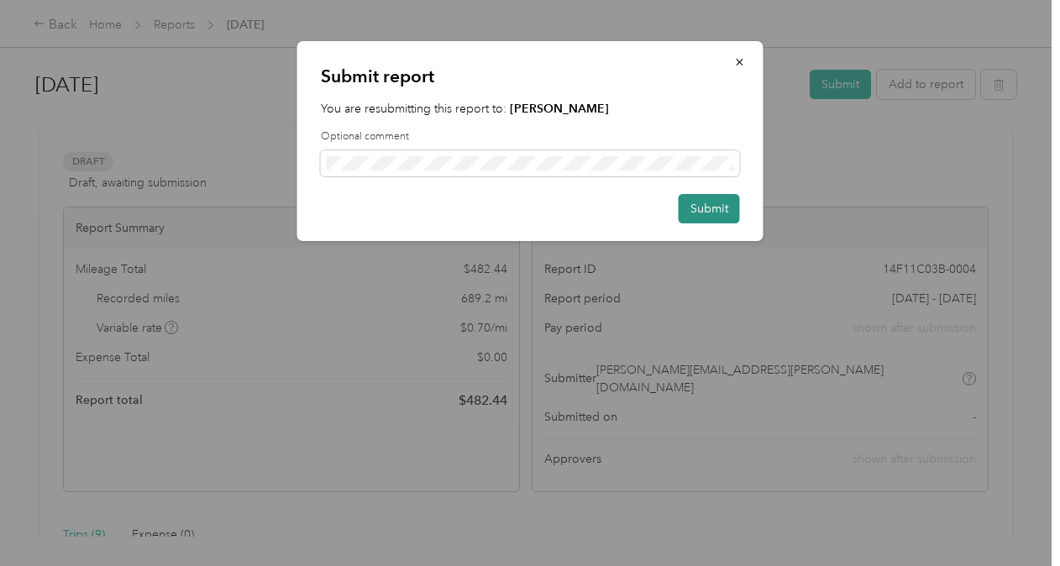
click at [690, 205] on button "Submit" at bounding box center [709, 208] width 61 height 29
